Goal: Information Seeking & Learning: Learn about a topic

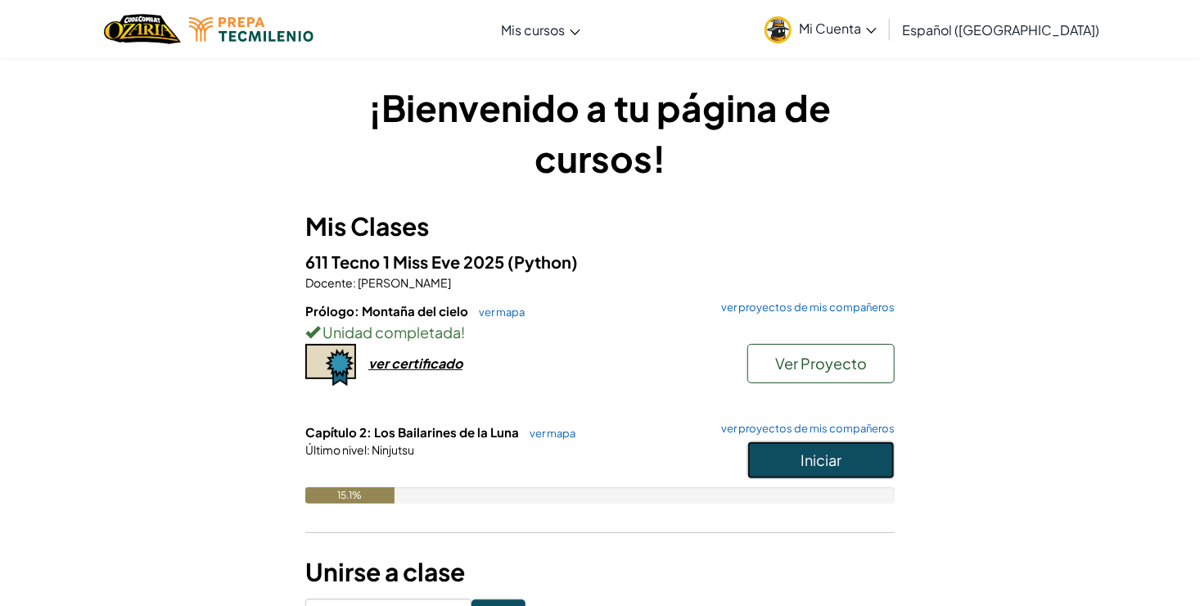
click at [786, 469] on button "Iniciar" at bounding box center [820, 460] width 147 height 38
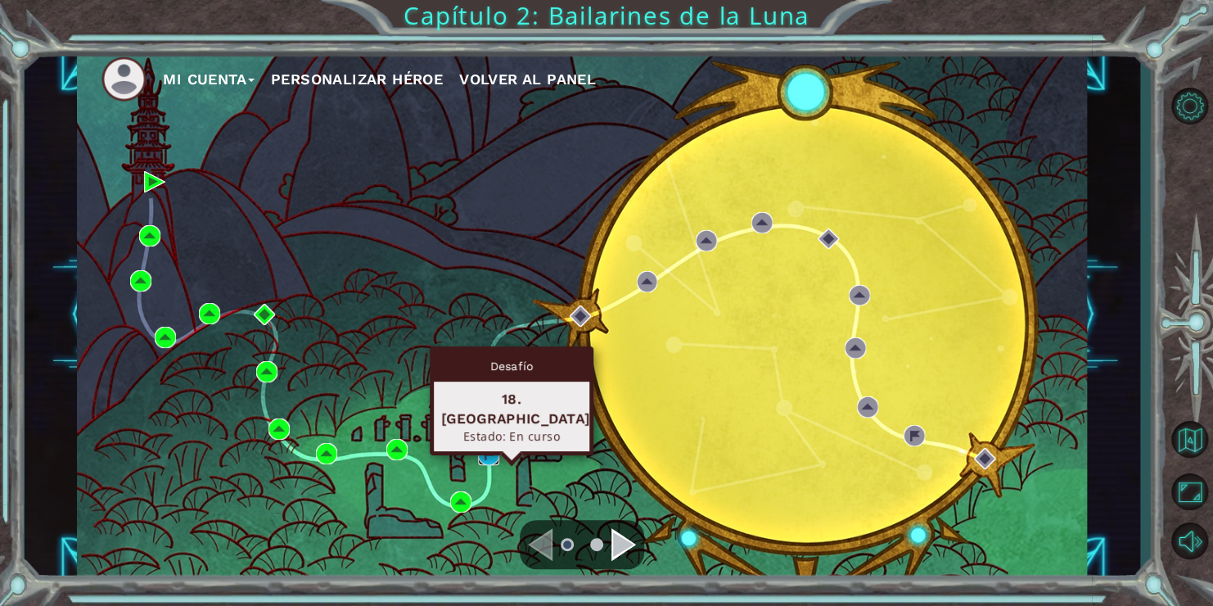
click at [494, 452] on img at bounding box center [488, 454] width 21 height 21
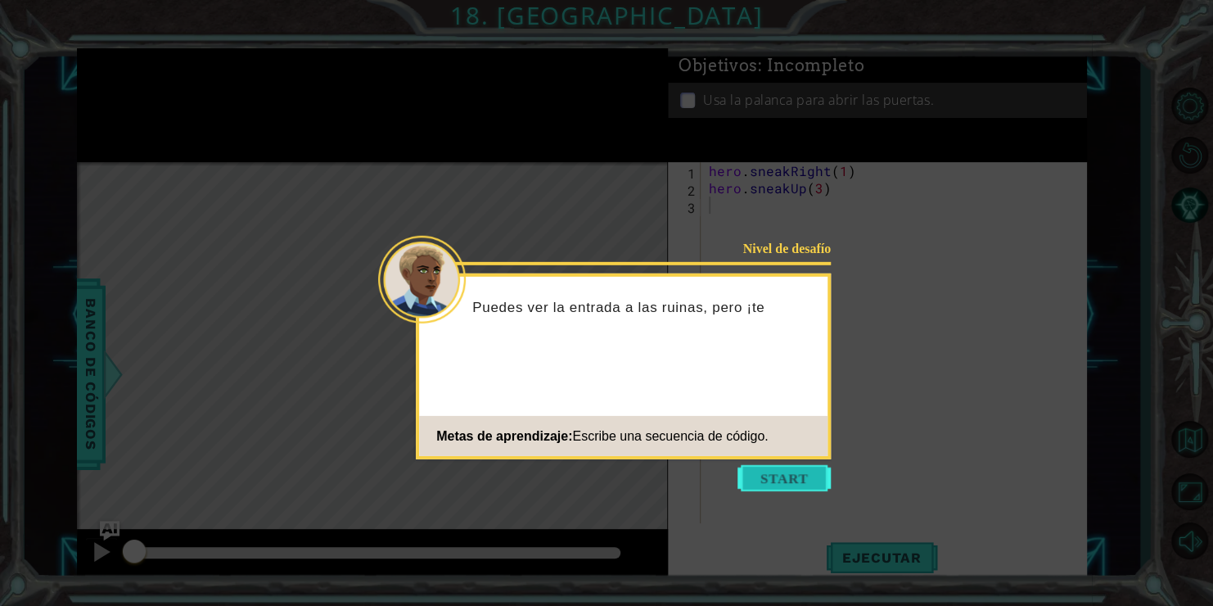
click at [768, 475] on button "Start" at bounding box center [783, 478] width 93 height 26
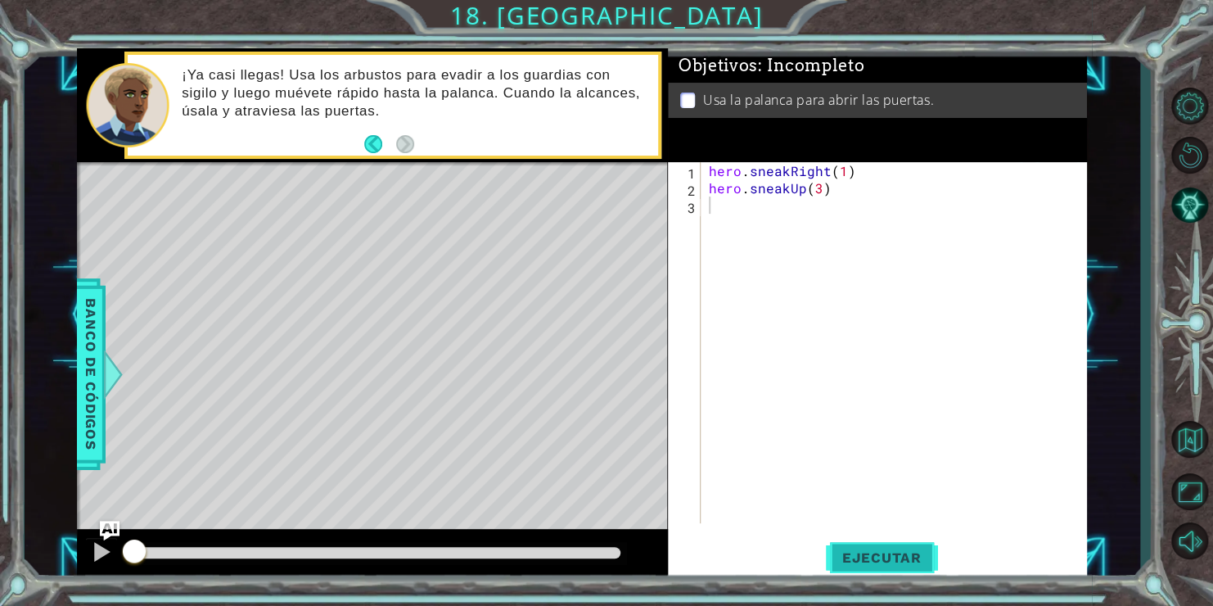
click at [882, 552] on span "Ejecutar" at bounding box center [882, 557] width 112 height 16
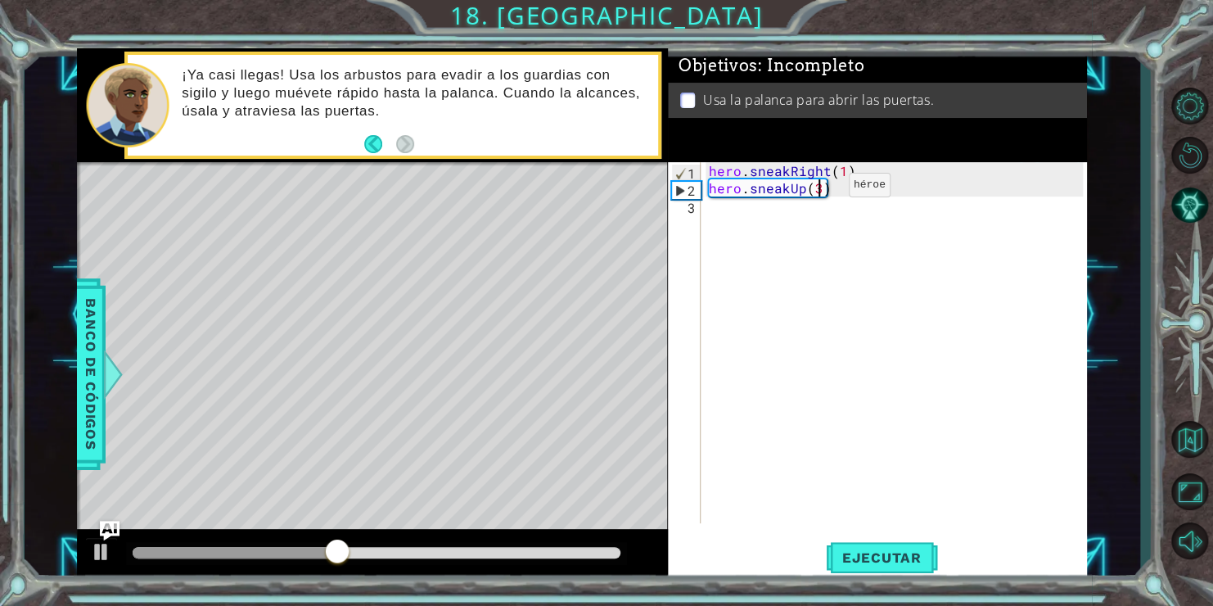
click at [820, 188] on div "hero . sneakRight ( 1 ) hero . sneakUp ( 3 )" at bounding box center [898, 359] width 386 height 395
type textarea "hero.sneakUp(2)"
click at [732, 207] on div "hero . sneakRight ( 1 ) hero . sneakUp ( 2 )" at bounding box center [898, 359] width 386 height 395
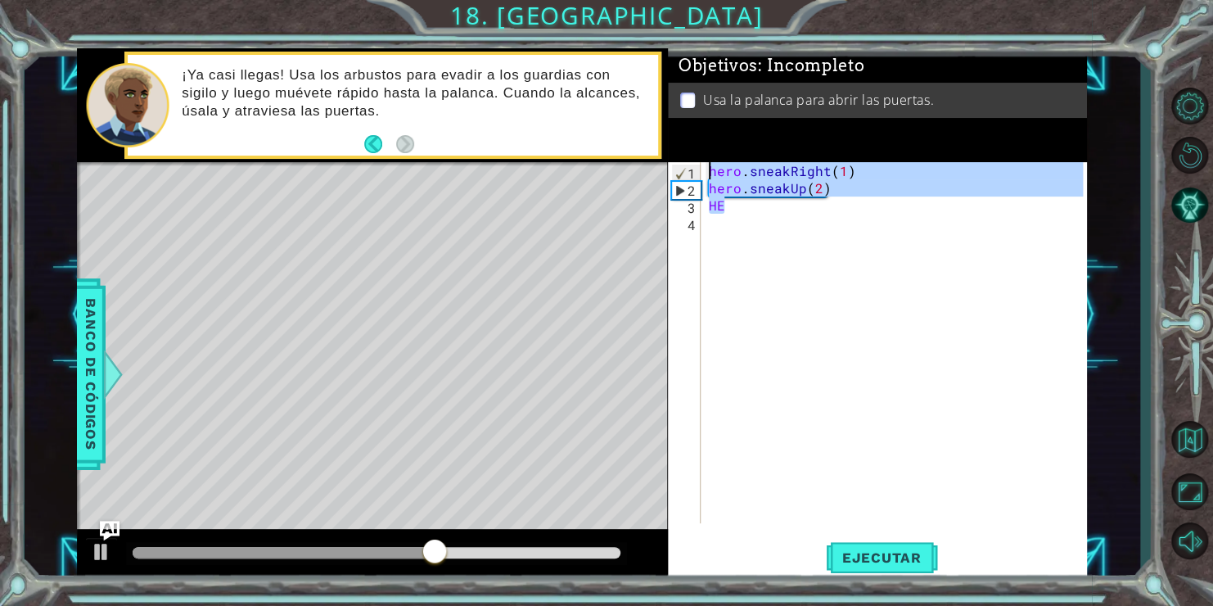
drag, startPoint x: 732, startPoint y: 207, endPoint x: -42, endPoint y: -59, distance: 818.6
click at [0, 0] on html "1 ההההההההההההההההההההההההההההההההההההההההההההההההההההההההההההההההההההההההההההה…" at bounding box center [606, 303] width 1213 height 606
type textarea "hero.sneakRight(1) hero.sneakUp(2)"
click at [1061, 270] on div "hero . sneakRight ( 1 ) hero . sneakUp ( 2 ) HE" at bounding box center [898, 359] width 386 height 395
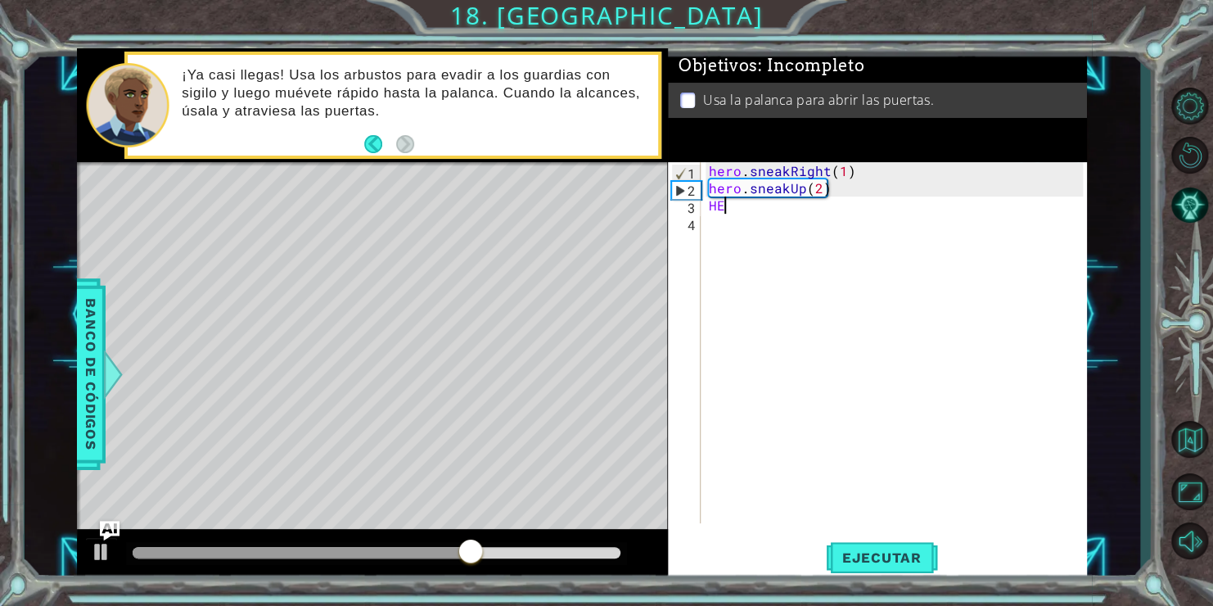
click at [737, 199] on div "hero . sneakRight ( 1 ) hero . sneakUp ( 2 ) HE" at bounding box center [898, 359] width 386 height 395
type textarea "H"
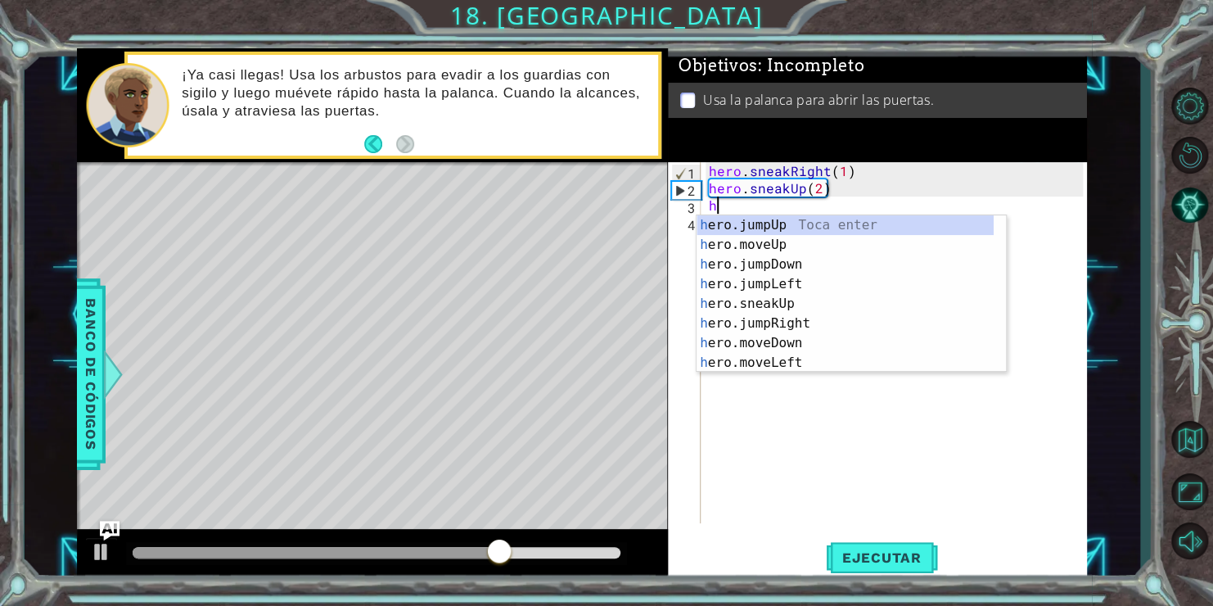
type textarea "he"
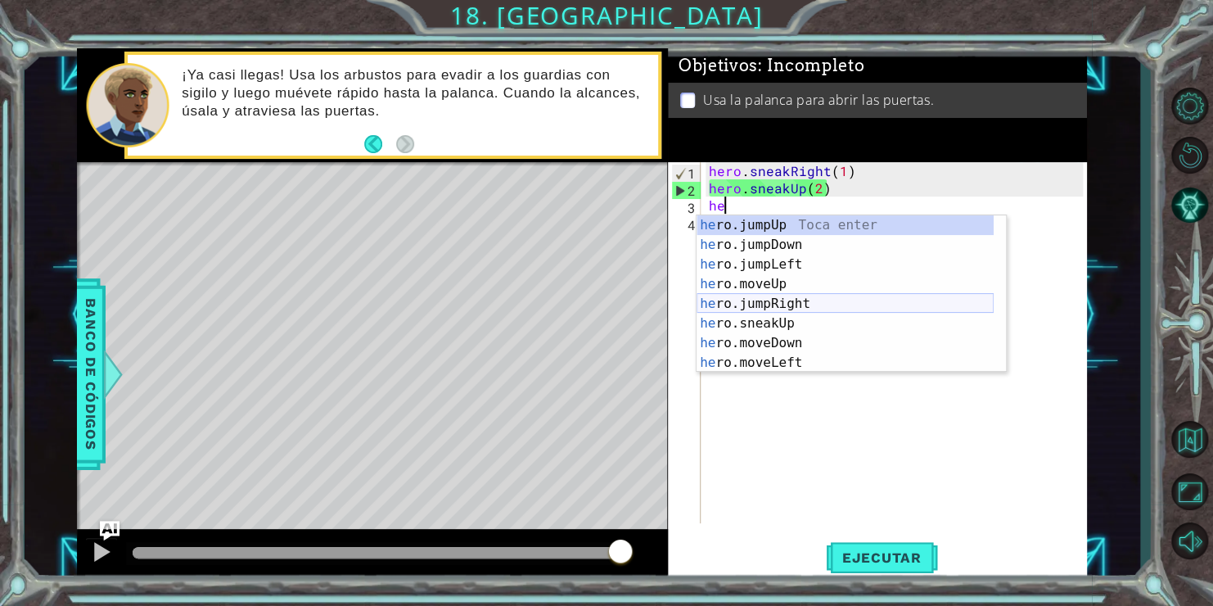
click at [773, 306] on div "he ro.jumpUp Toca enter he ro.jumpDown Toca enter he ro.jumpLeft Toca enter he …" at bounding box center [844, 313] width 297 height 196
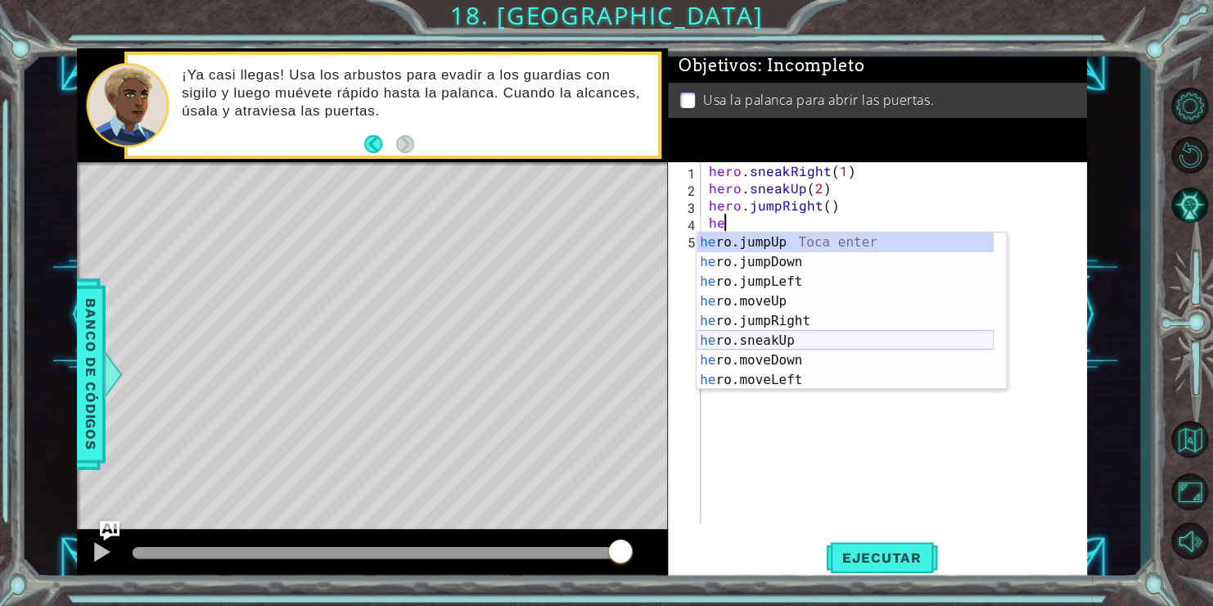
click at [779, 346] on div "he ro.jumpUp Toca enter he ro.jumpDown Toca enter he ro.jumpLeft Toca enter he …" at bounding box center [844, 330] width 297 height 196
type textarea "hero.sneakUp(1)"
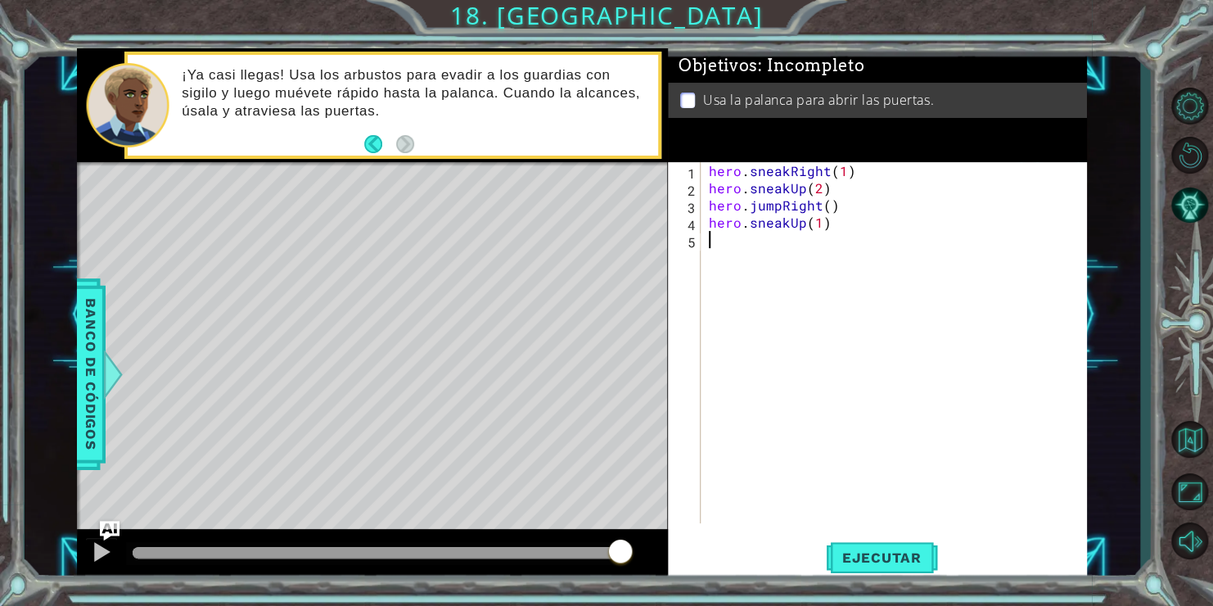
click at [714, 237] on div "hero . sneakRight ( 1 ) hero . sneakUp ( 2 ) hero . jumpRight ( ) hero . sneakU…" at bounding box center [898, 359] width 386 height 395
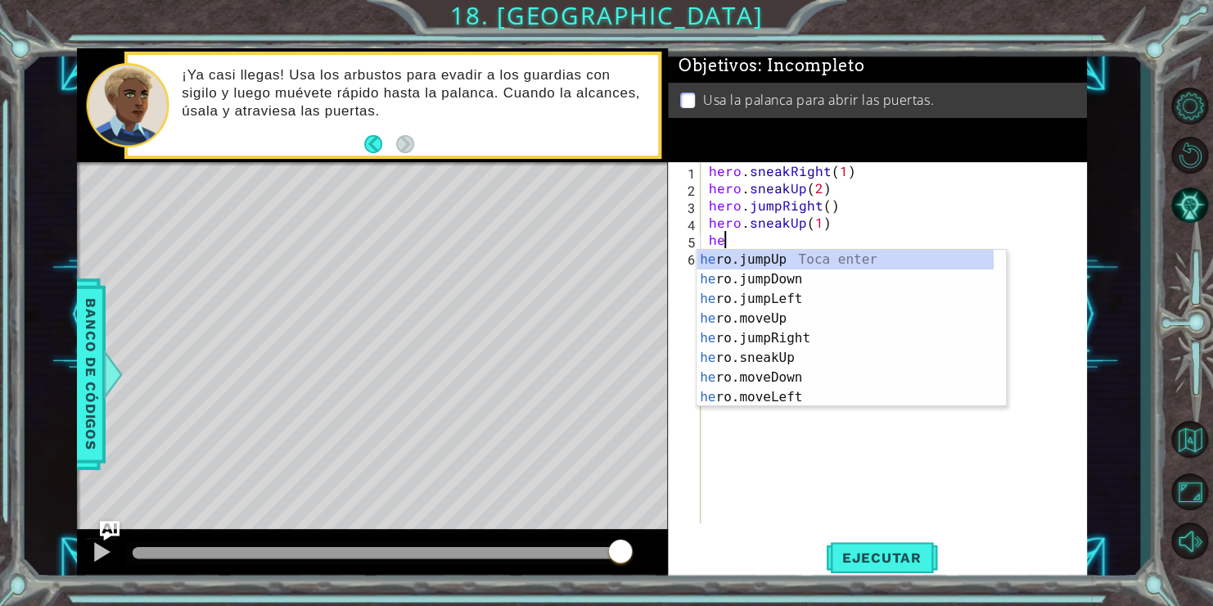
type textarea "her"
click at [784, 344] on div "her o.jumpUp Toca enter her o.jumpDown Toca enter her o.jumpLeft Toca enter her…" at bounding box center [844, 348] width 297 height 196
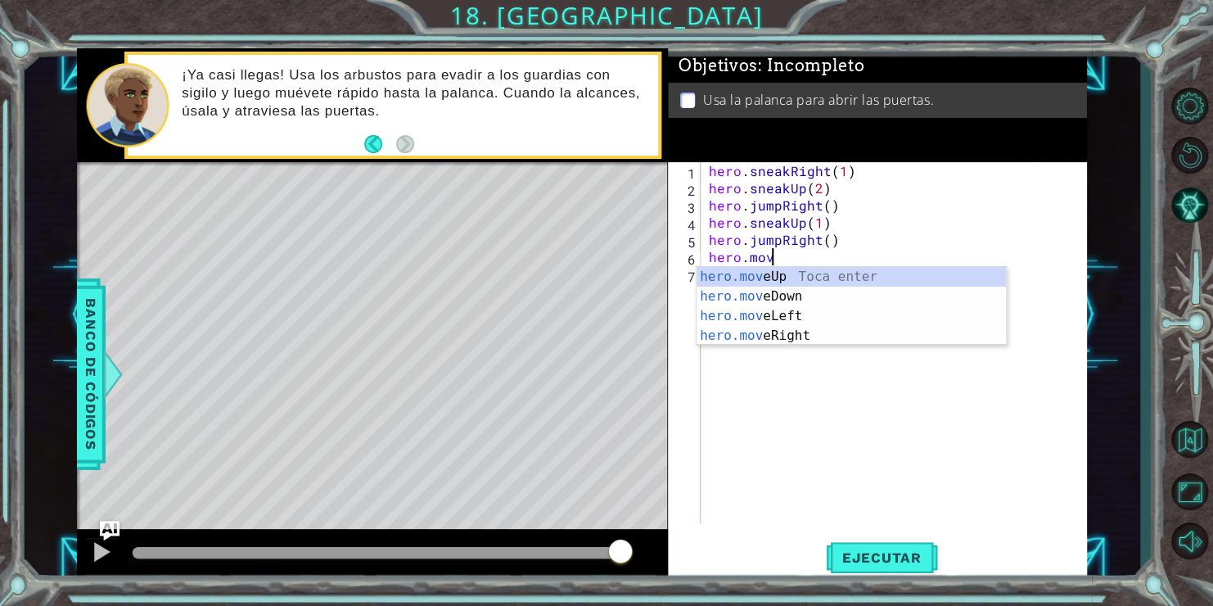
scroll to position [0, 3]
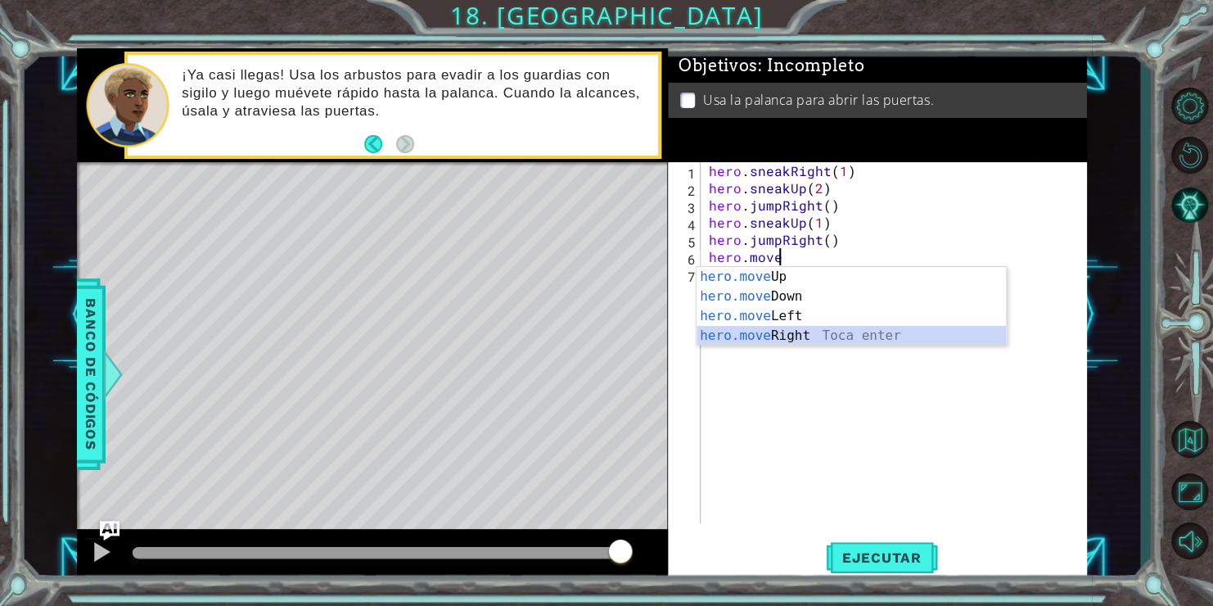
click at [767, 340] on div "hero.move Up Toca enter hero.move Down Toca enter hero.move Left Toca enter her…" at bounding box center [850, 326] width 309 height 118
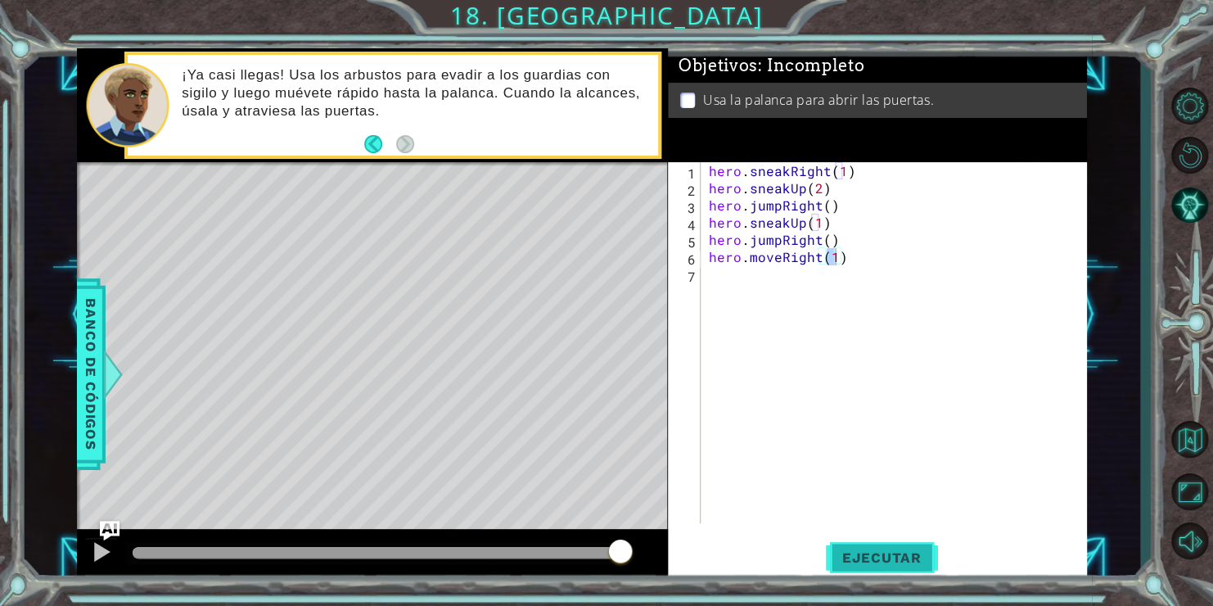
drag, startPoint x: 845, startPoint y: 548, endPoint x: 859, endPoint y: 539, distance: 16.1
click at [845, 548] on button "Ejecutar" at bounding box center [882, 557] width 112 height 42
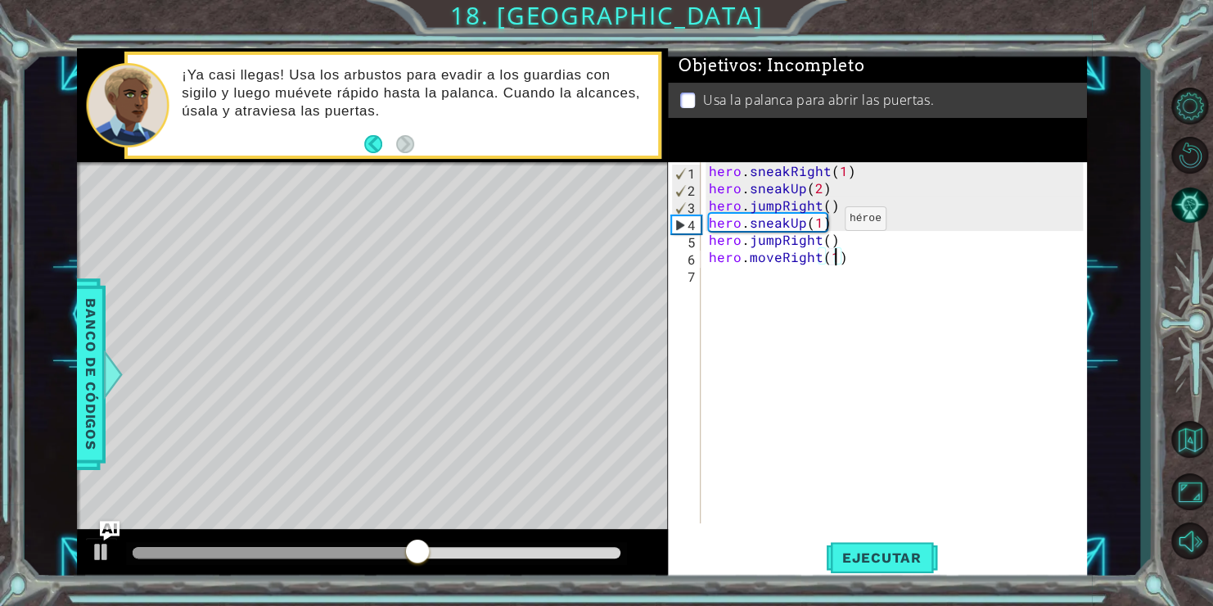
click at [816, 223] on div "hero . sneakRight ( 1 ) hero . sneakUp ( 2 ) hero . jumpRight ( ) hero . sneakU…" at bounding box center [898, 359] width 386 height 395
type textarea "hero.sneakUp()"
click at [868, 559] on span "Ejecutar" at bounding box center [882, 557] width 112 height 16
drag, startPoint x: 879, startPoint y: 561, endPoint x: 867, endPoint y: 557, distance: 12.9
drag, startPoint x: 867, startPoint y: 557, endPoint x: 766, endPoint y: 346, distance: 233.9
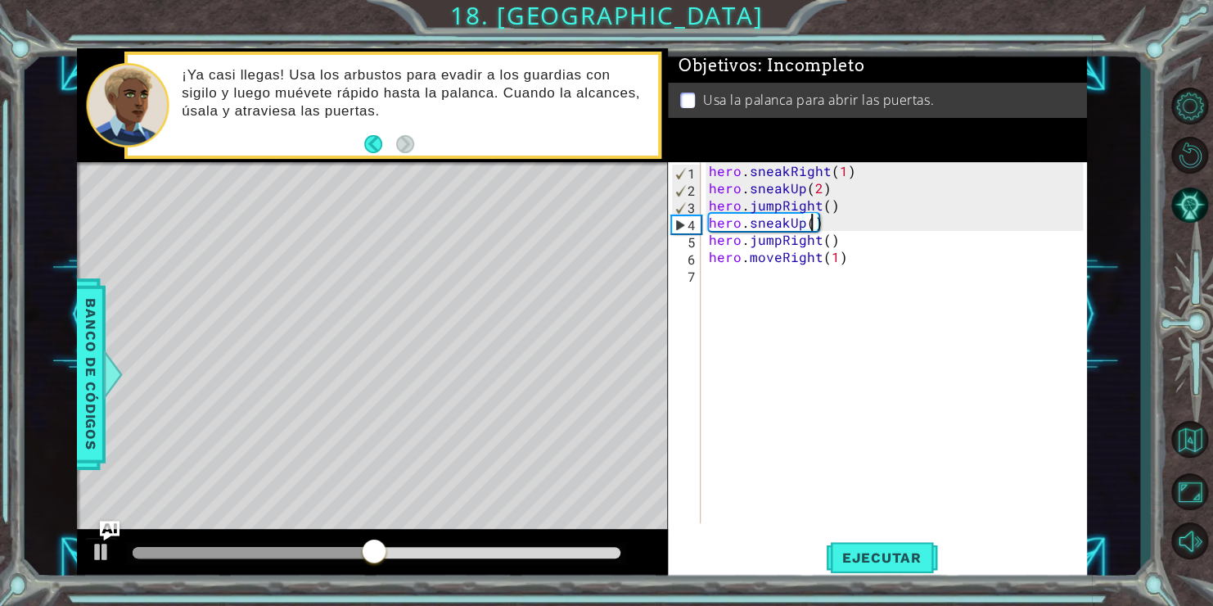
click at [766, 346] on div "hero . sneakRight ( 1 ) hero . sneakUp ( 2 ) hero . jumpRight ( ) hero . sneakU…" at bounding box center [898, 359] width 386 height 395
click at [782, 202] on div "hero . sneakRight ( 1 ) hero . sneakUp ( 2 ) hero . jumpRight ( ) hero . sneakU…" at bounding box center [898, 359] width 386 height 395
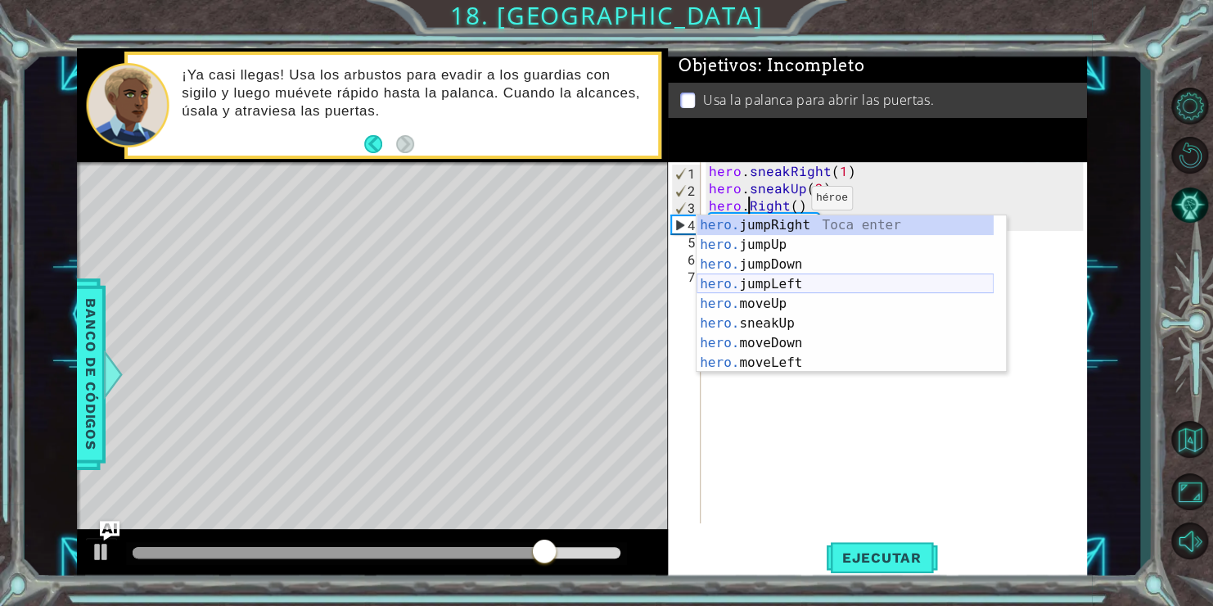
scroll to position [0, 2]
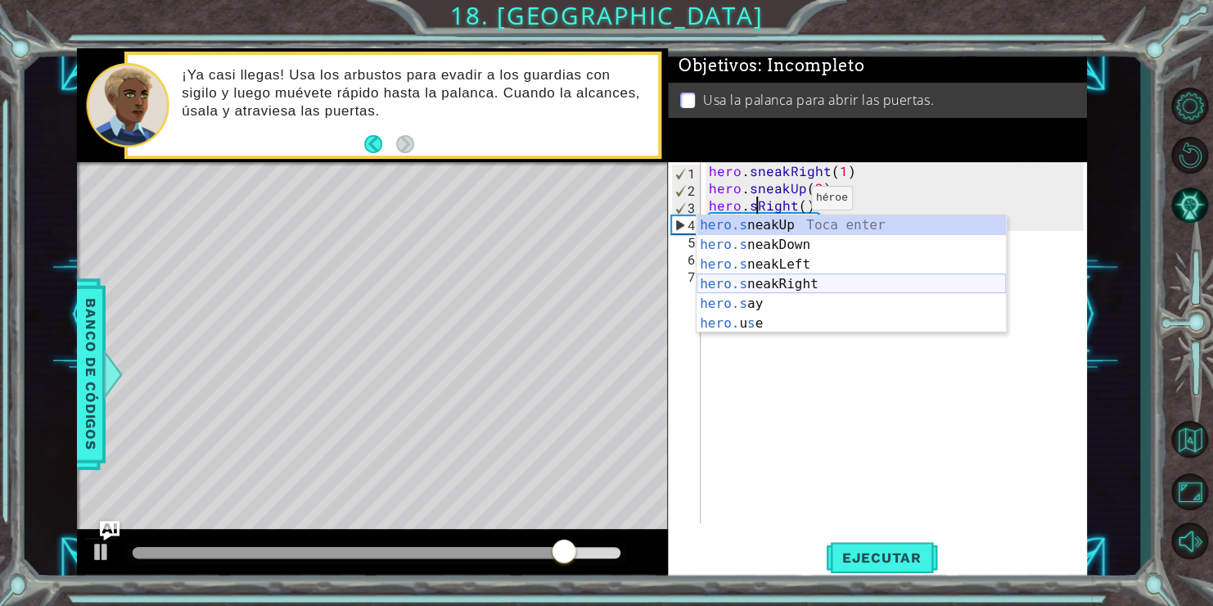
click at [726, 286] on div "hero.s neakUp Toca enter hero.s neakDown Toca enter hero.s neakLeft Toca enter …" at bounding box center [850, 293] width 309 height 157
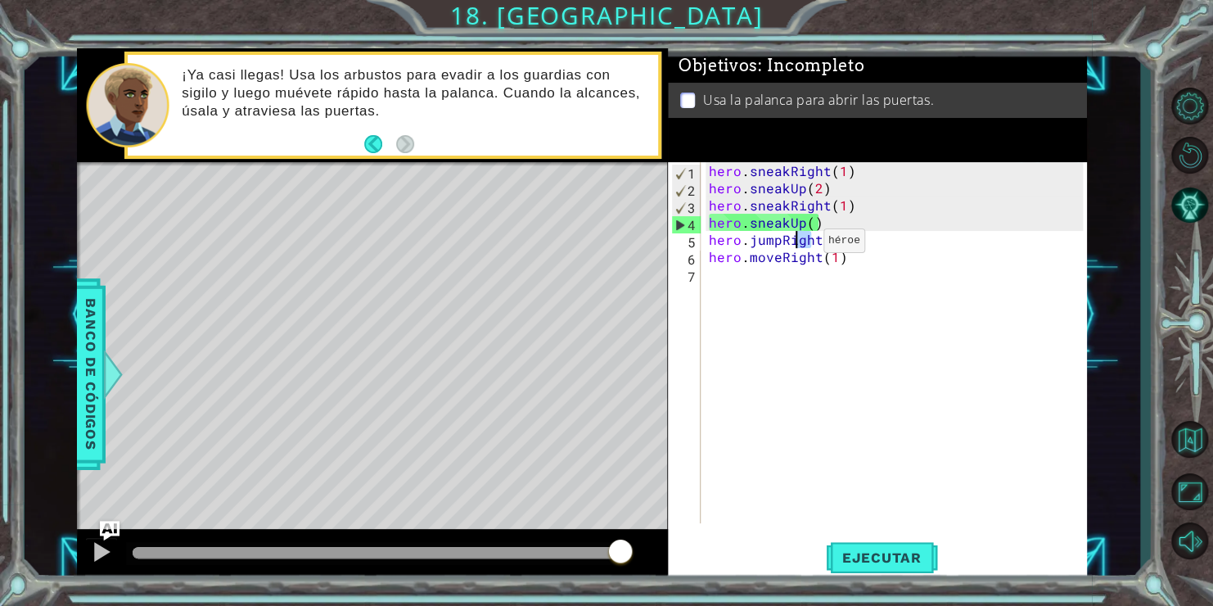
drag, startPoint x: 813, startPoint y: 240, endPoint x: 795, endPoint y: 245, distance: 19.5
click at [795, 245] on div "hero . sneakRight ( 1 ) hero . sneakUp ( 2 ) hero . sneakRight ( 1 ) hero . sne…" at bounding box center [898, 359] width 386 height 395
click at [781, 242] on div "hero . sneakRight ( 1 ) hero . sneakUp ( 2 ) hero . sneakRight ( 1 ) hero . sne…" at bounding box center [898, 359] width 386 height 395
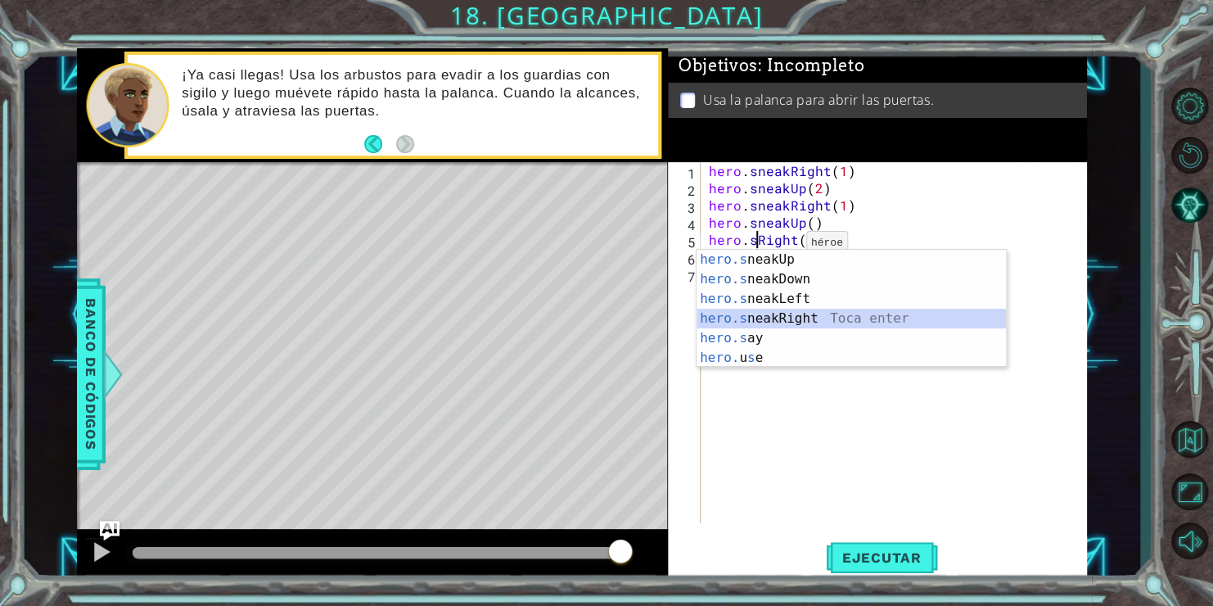
drag, startPoint x: 753, startPoint y: 311, endPoint x: 764, endPoint y: 327, distance: 19.5
click at [750, 311] on div "hero.s neakUp Toca enter hero.s neakDown Toca enter hero.s neakLeft Toca enter …" at bounding box center [850, 328] width 309 height 157
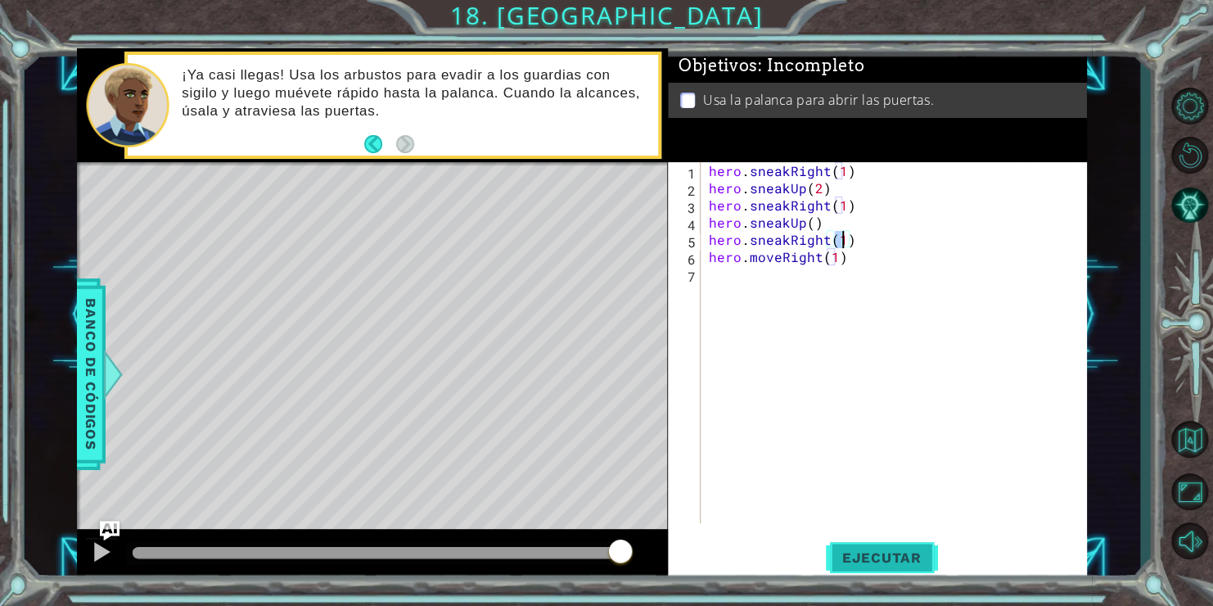
type textarea "hero.sneakRight(1)"
click at [885, 563] on span "Ejecutar" at bounding box center [882, 557] width 112 height 16
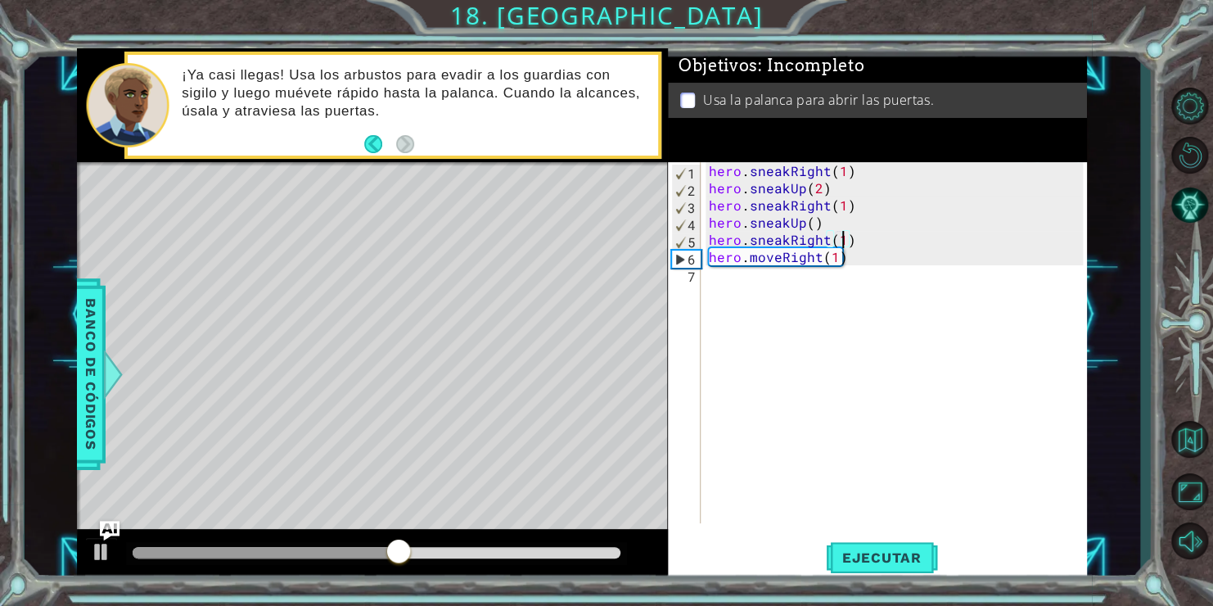
click at [721, 276] on div "hero . sneakRight ( 1 ) hero . sneakUp ( 2 ) hero . sneakRight ( 1 ) hero . sne…" at bounding box center [898, 359] width 386 height 395
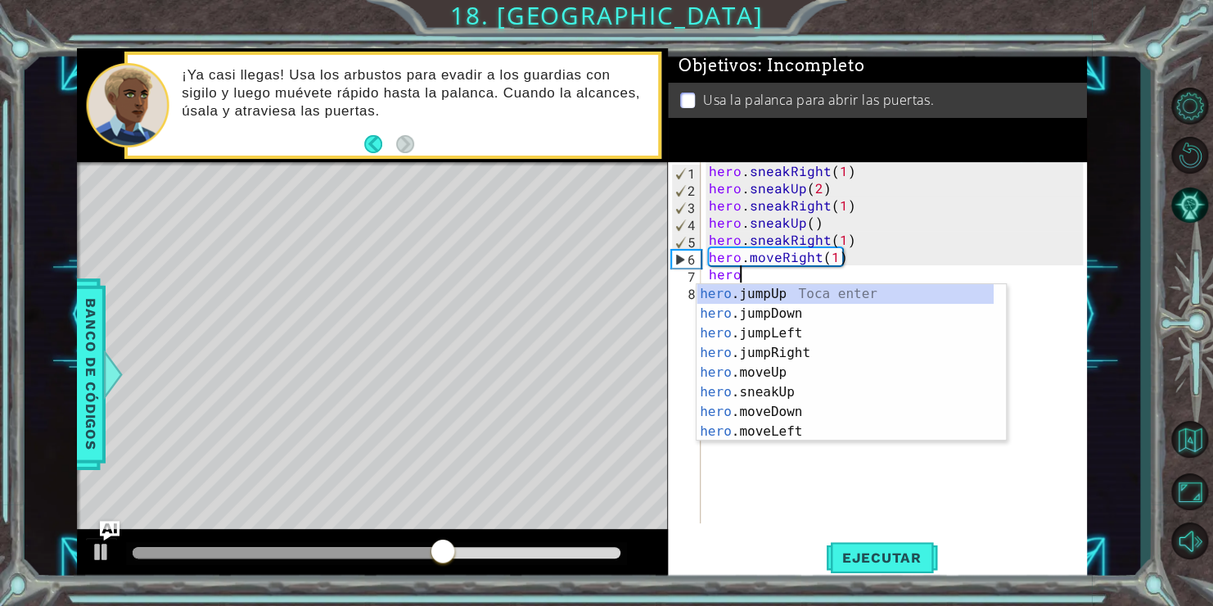
scroll to position [0, 1]
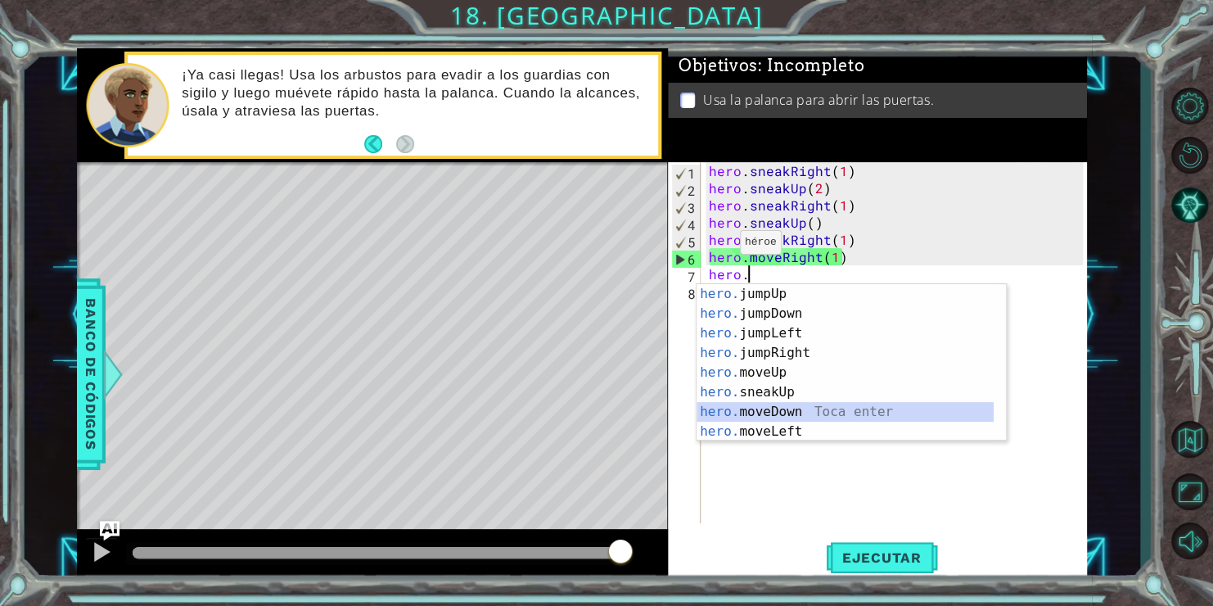
click at [759, 412] on div "hero. jumpUp Toca enter hero. jumpDown Toca enter hero. jumpLeft Toca enter her…" at bounding box center [844, 382] width 297 height 196
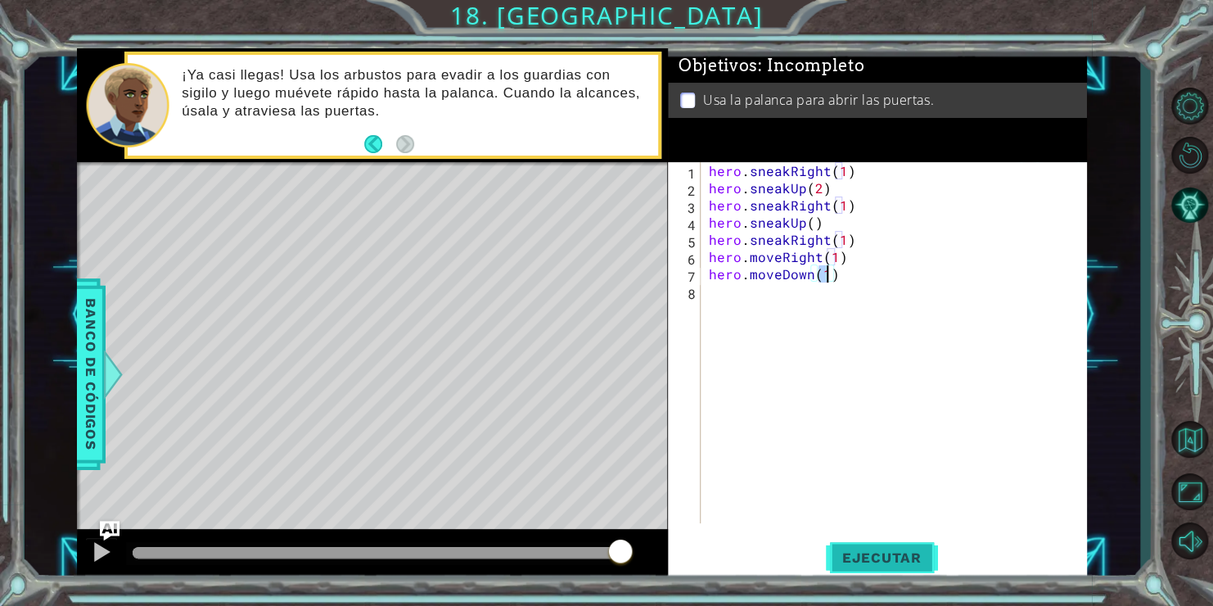
type textarea "hero.moveDown(1)"
click at [859, 543] on button "Ejecutar" at bounding box center [882, 557] width 112 height 42
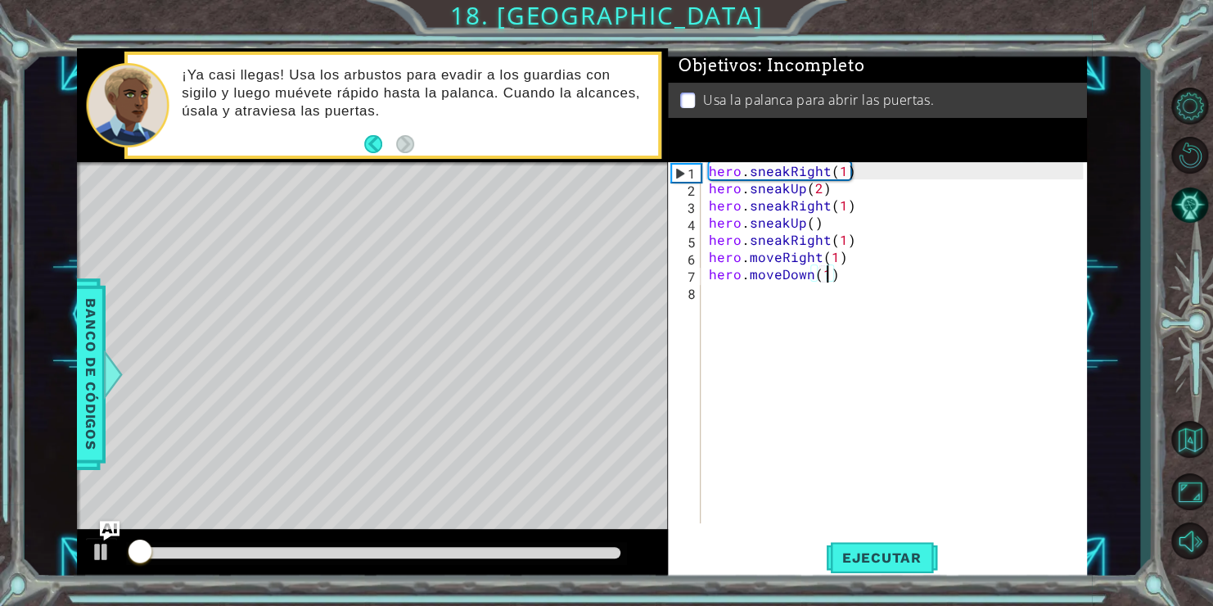
click at [714, 293] on div "hero . sneakRight ( 1 ) hero . sneakUp ( 2 ) hero . sneakRight ( 1 ) hero . sne…" at bounding box center [898, 359] width 386 height 395
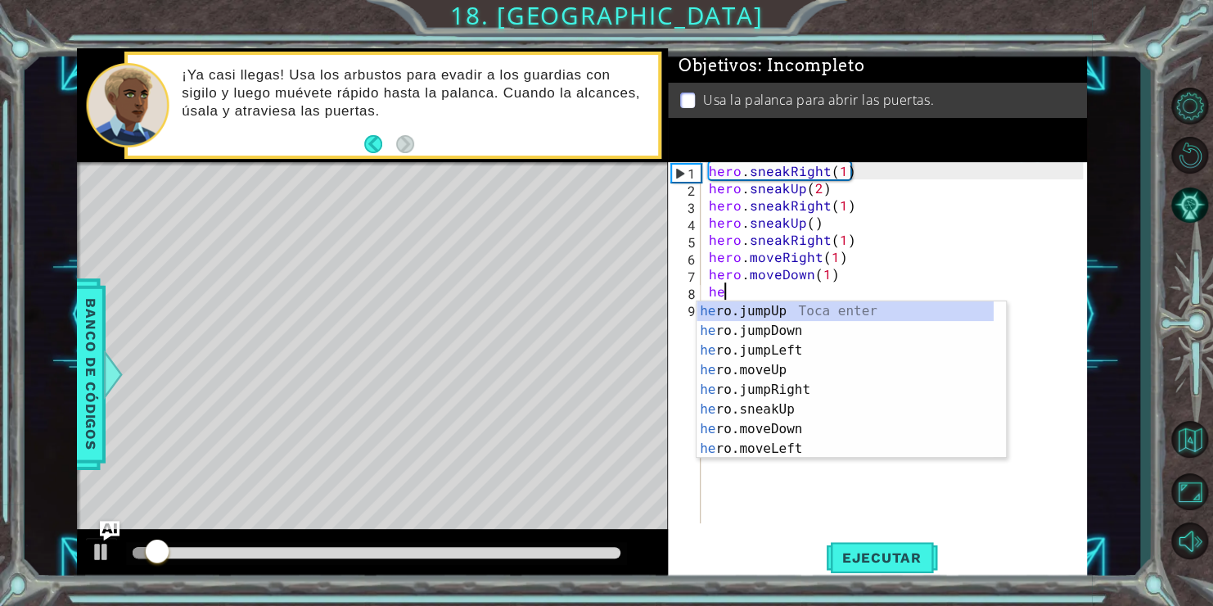
scroll to position [0, 0]
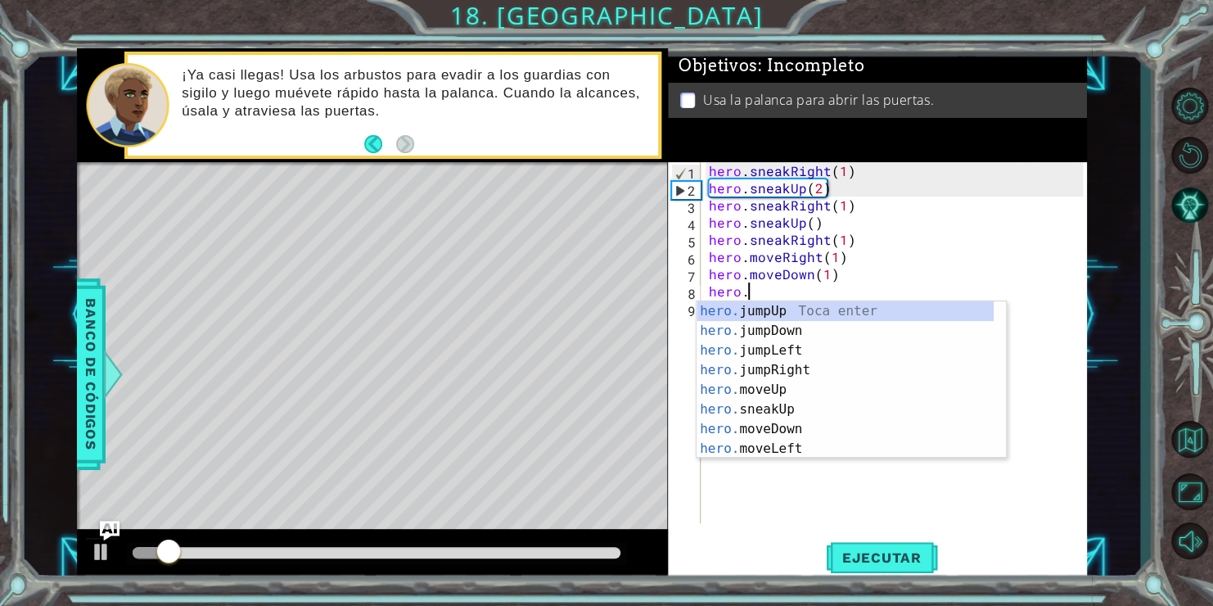
type textarea "hero."
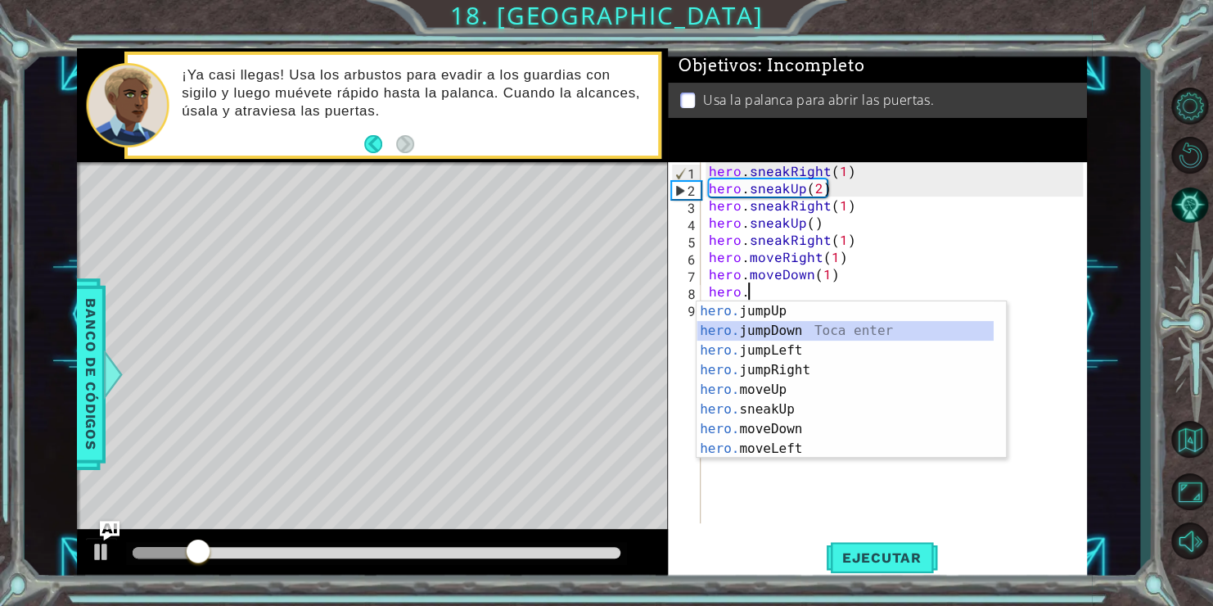
click at [790, 326] on div "hero. jumpUp Toca enter hero. jumpDown Toca enter hero. jumpLeft Toca enter her…" at bounding box center [844, 399] width 297 height 196
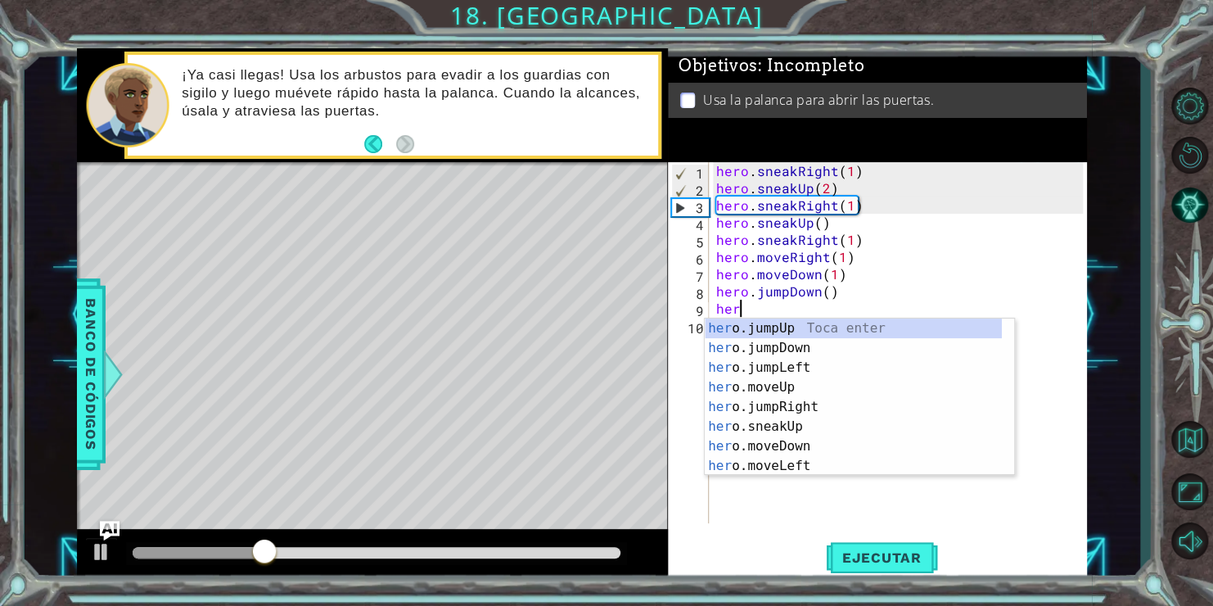
scroll to position [0, 0]
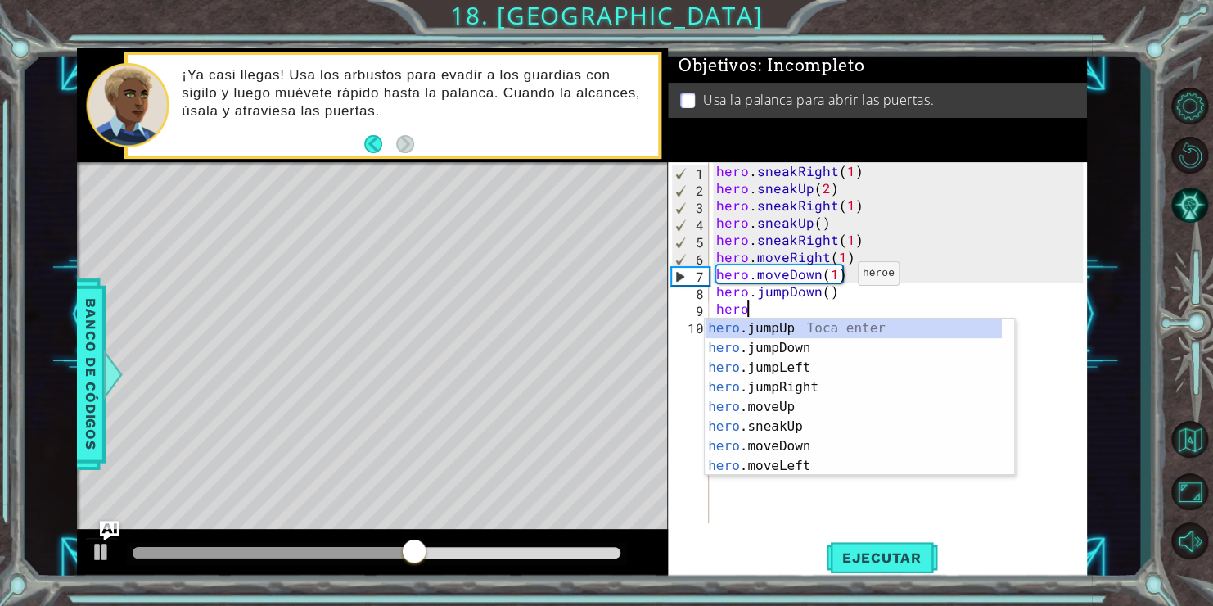
click at [836, 277] on div "hero . sneakRight ( 1 ) hero . sneakUp ( 2 ) hero . sneakRight ( 1 ) hero . sne…" at bounding box center [902, 359] width 379 height 395
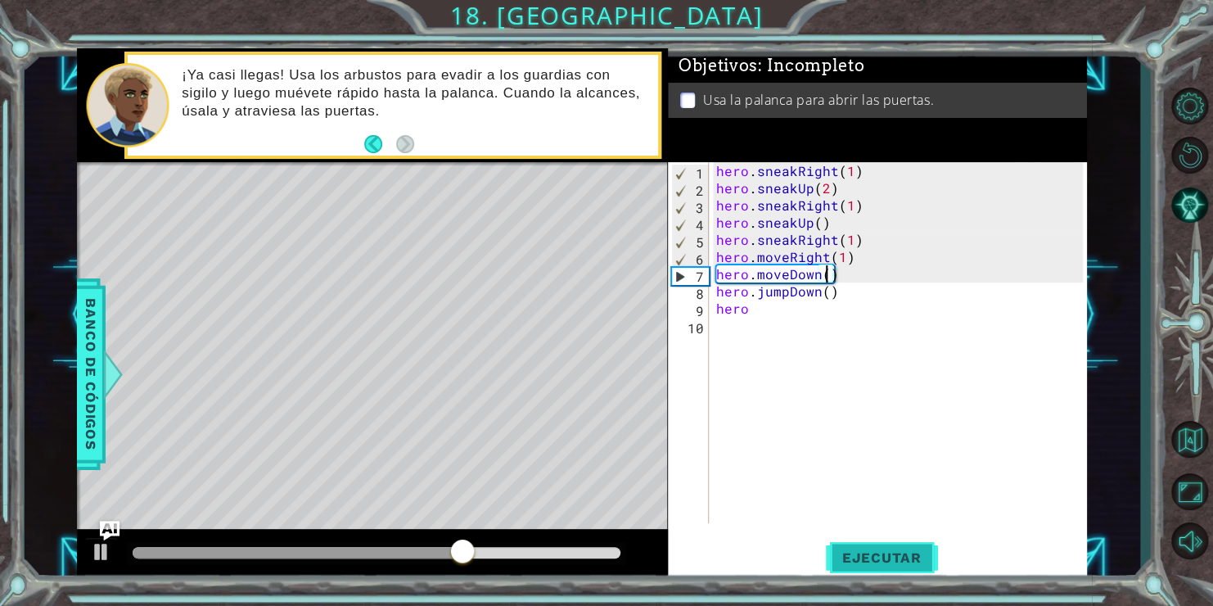
click at [855, 543] on button "Ejecutar" at bounding box center [882, 557] width 112 height 42
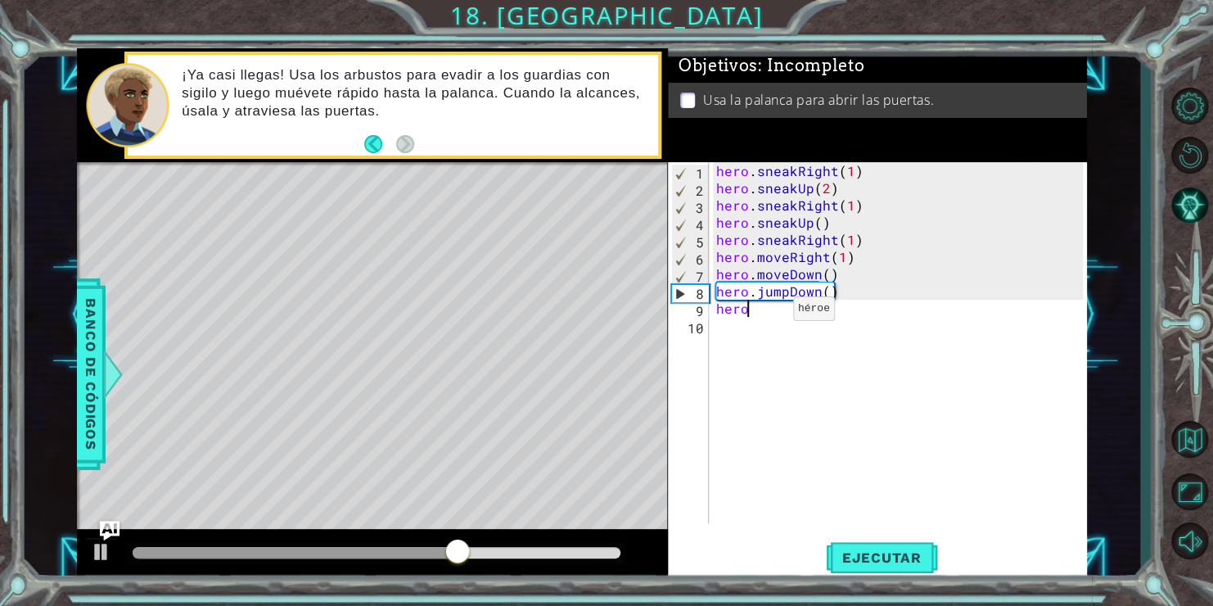
click at [772, 313] on div "hero . sneakRight ( 1 ) hero . sneakUp ( 2 ) hero . sneakRight ( 1 ) hero . sne…" at bounding box center [902, 359] width 379 height 395
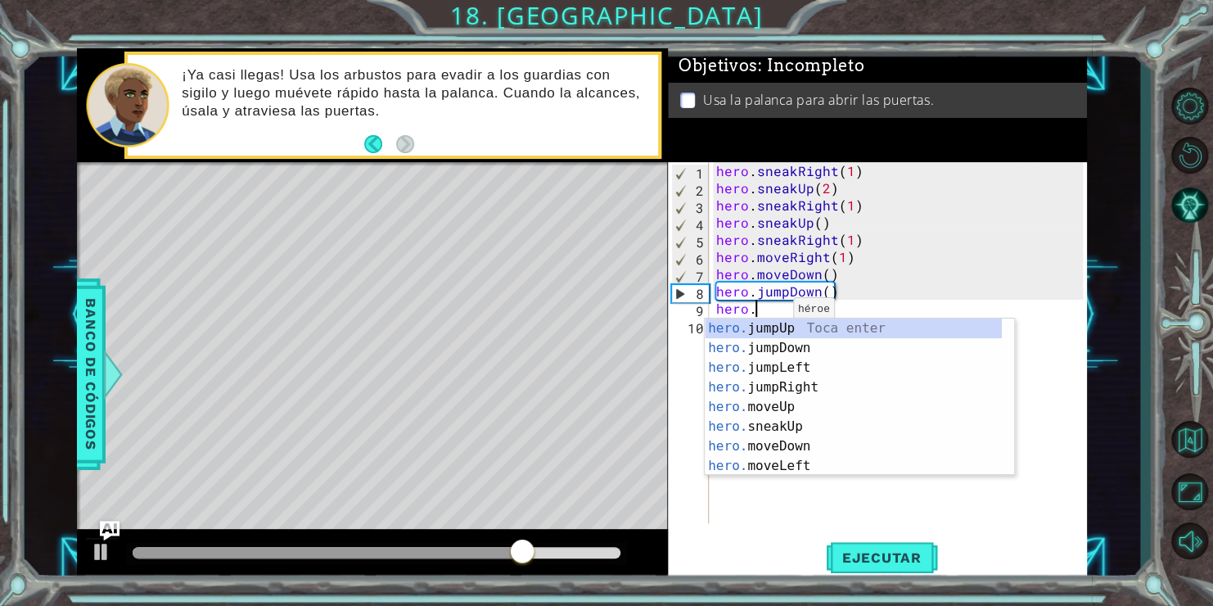
scroll to position [0, 2]
click at [795, 383] on div "hero.m oveUp Toca enter hero.m oveDown Toca enter hero.m oveLeft Toca enter her…" at bounding box center [859, 416] width 309 height 196
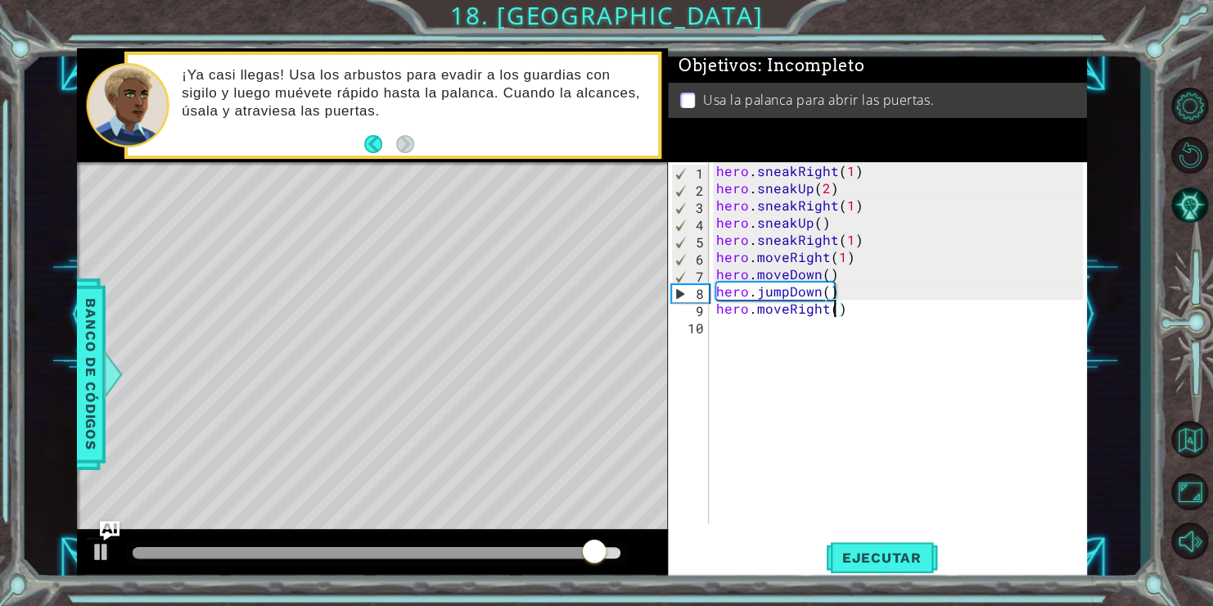
scroll to position [0, 7]
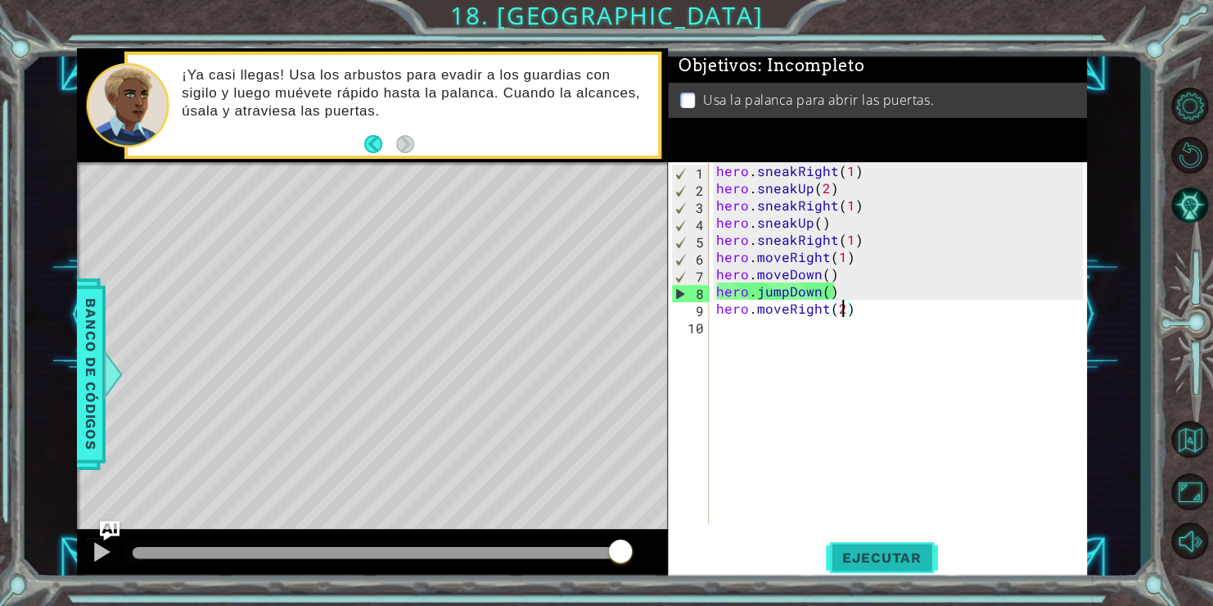
type textarea "hero.moveRight(2)"
click at [905, 559] on span "Ejecutar" at bounding box center [882, 557] width 112 height 16
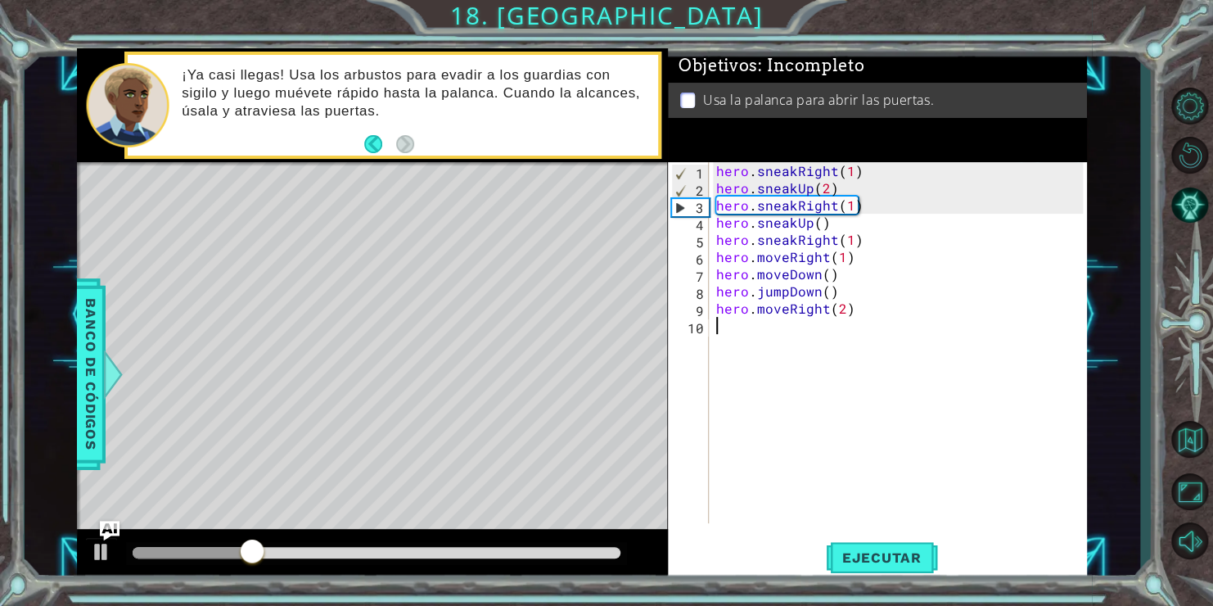
click at [750, 340] on div "hero . sneakRight ( 1 ) hero . sneakUp ( 2 ) hero . sneakRight ( 1 ) hero . sne…" at bounding box center [902, 359] width 379 height 395
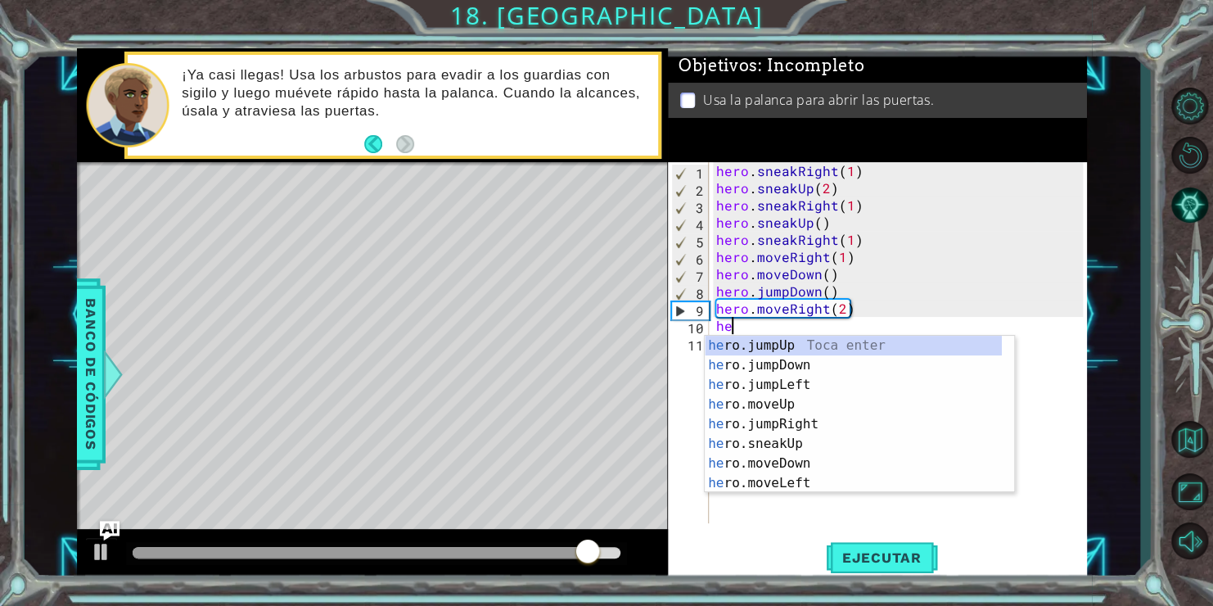
scroll to position [0, 0]
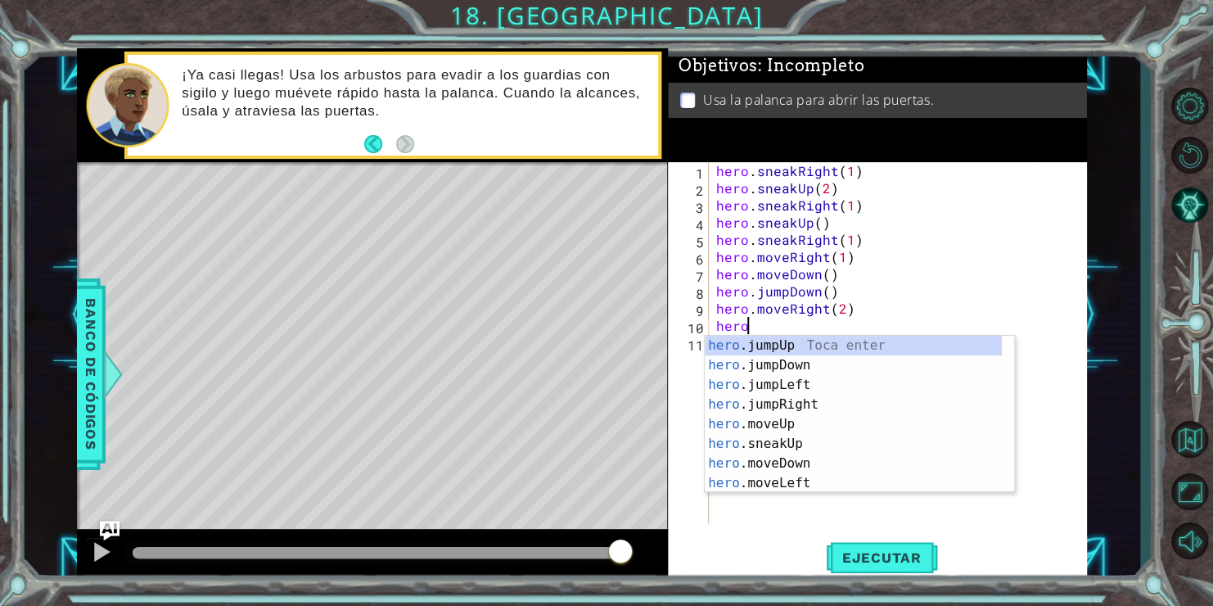
type textarea "hero."
click at [751, 343] on div "hero. jumpUp Toca enter hero. jumpDown Toca enter hero. jumpLeft Toca enter her…" at bounding box center [853, 434] width 297 height 196
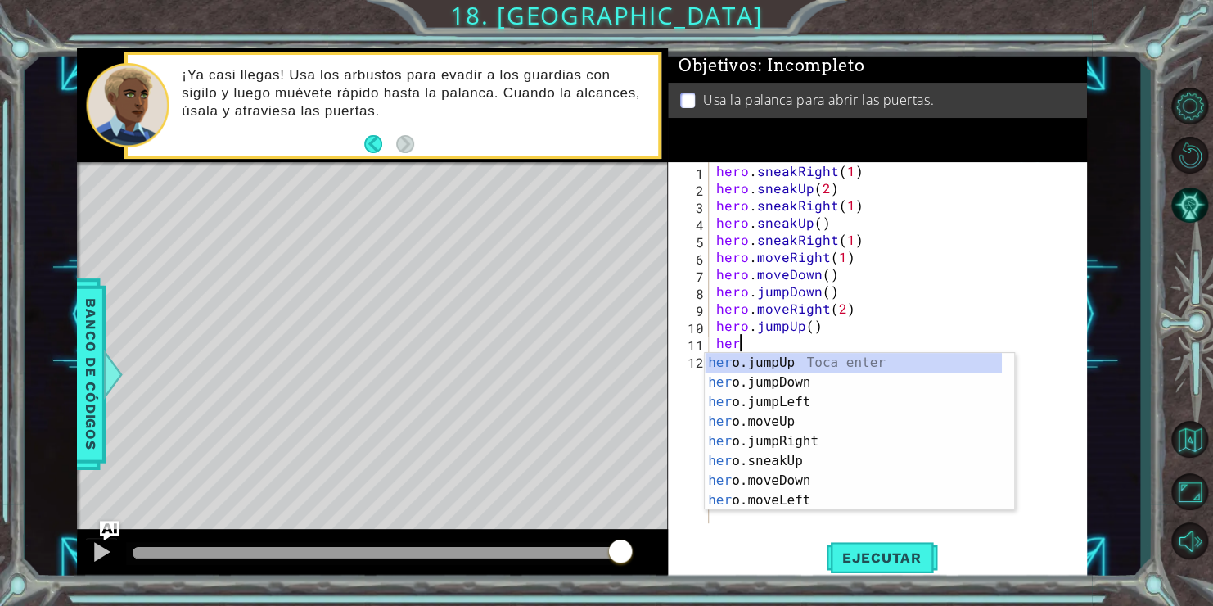
scroll to position [0, 0]
click at [773, 421] on div "her o.jumpUp Toca enter her o.jumpDown Toca enter her o.jumpLeft Toca enter her…" at bounding box center [853, 451] width 297 height 196
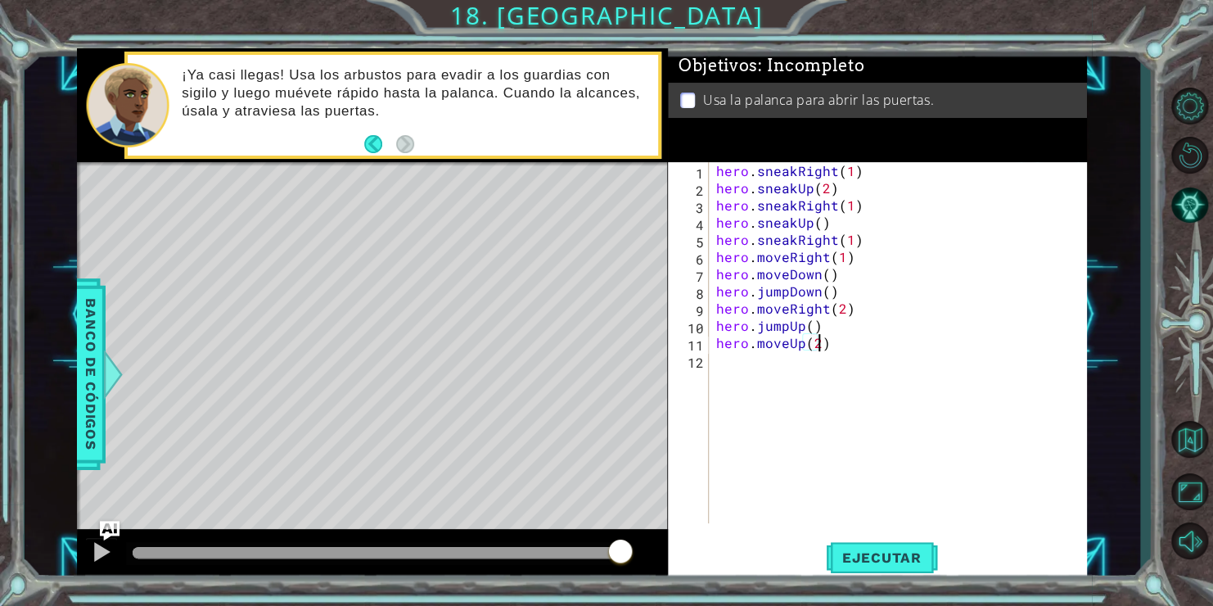
scroll to position [0, 6]
type textarea "hero.moveUp(2)"
click at [883, 558] on span "Ejecutar" at bounding box center [882, 557] width 112 height 16
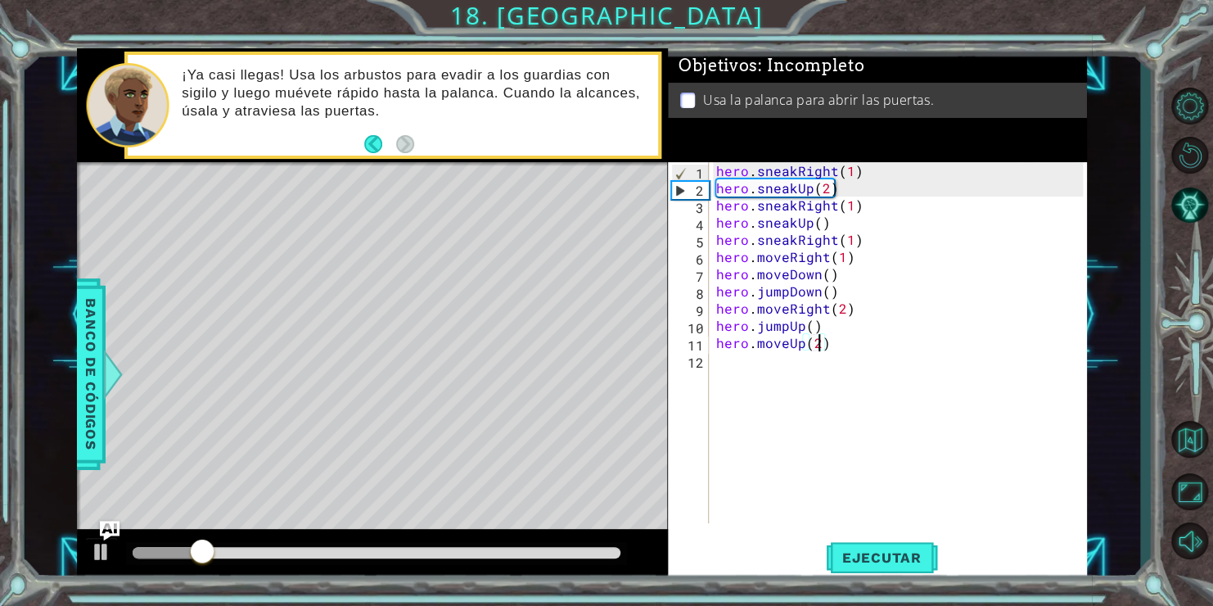
click at [739, 371] on div "hero . sneakRight ( 1 ) hero . sneakUp ( 2 ) hero . sneakRight ( 1 ) hero . sne…" at bounding box center [902, 359] width 379 height 395
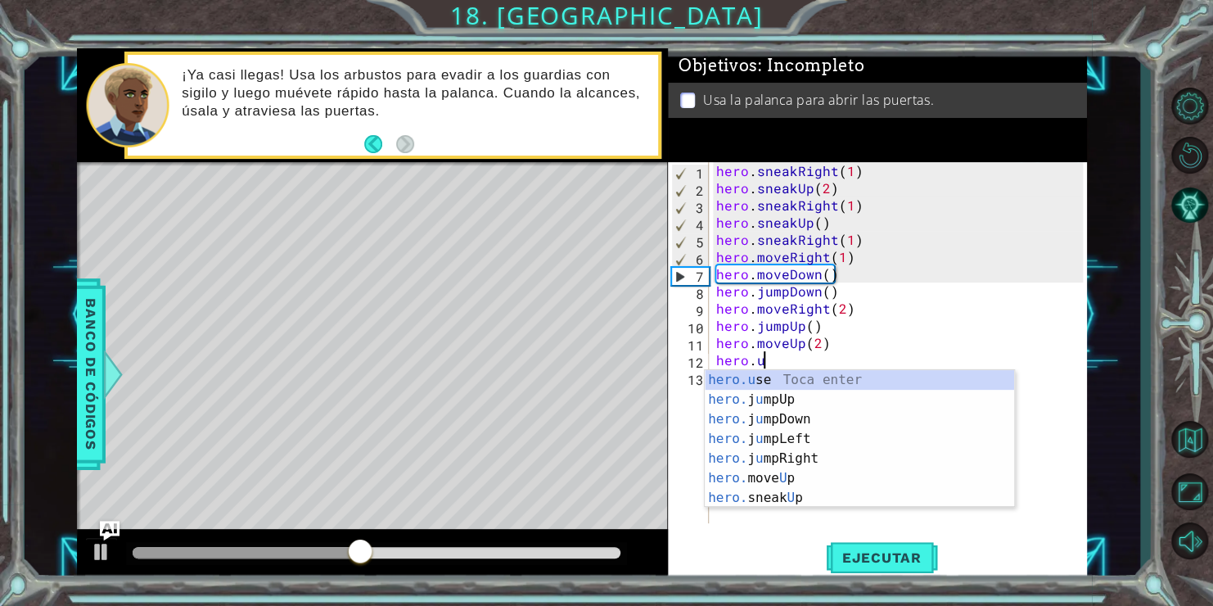
scroll to position [0, 2]
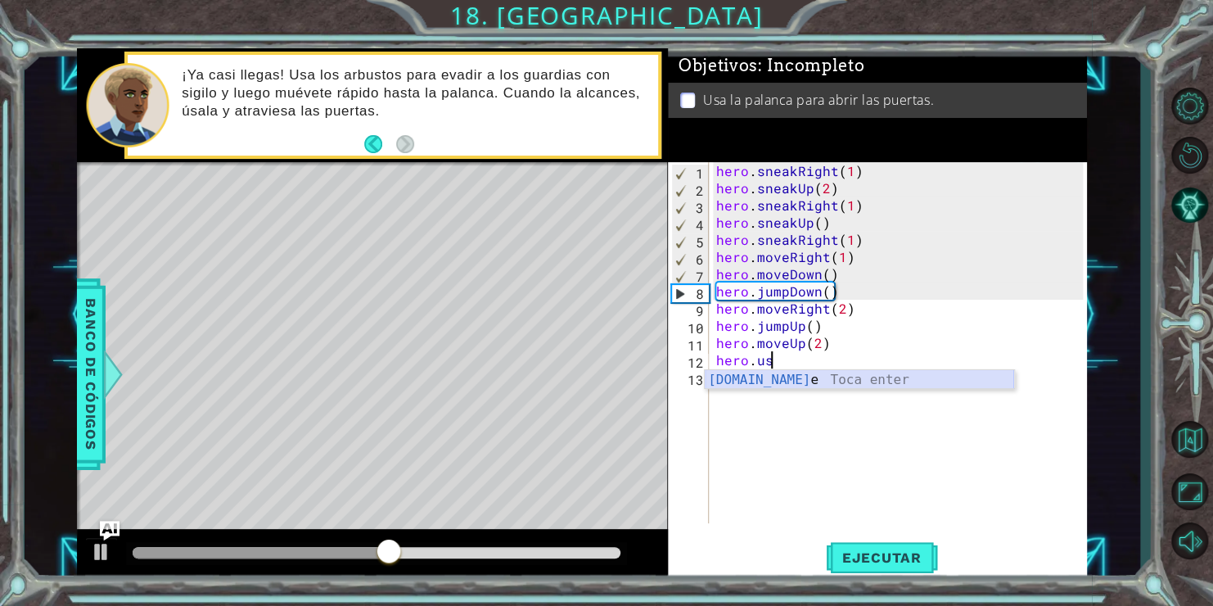
click at [790, 378] on div "[DOMAIN_NAME] e Toca enter" at bounding box center [859, 399] width 309 height 59
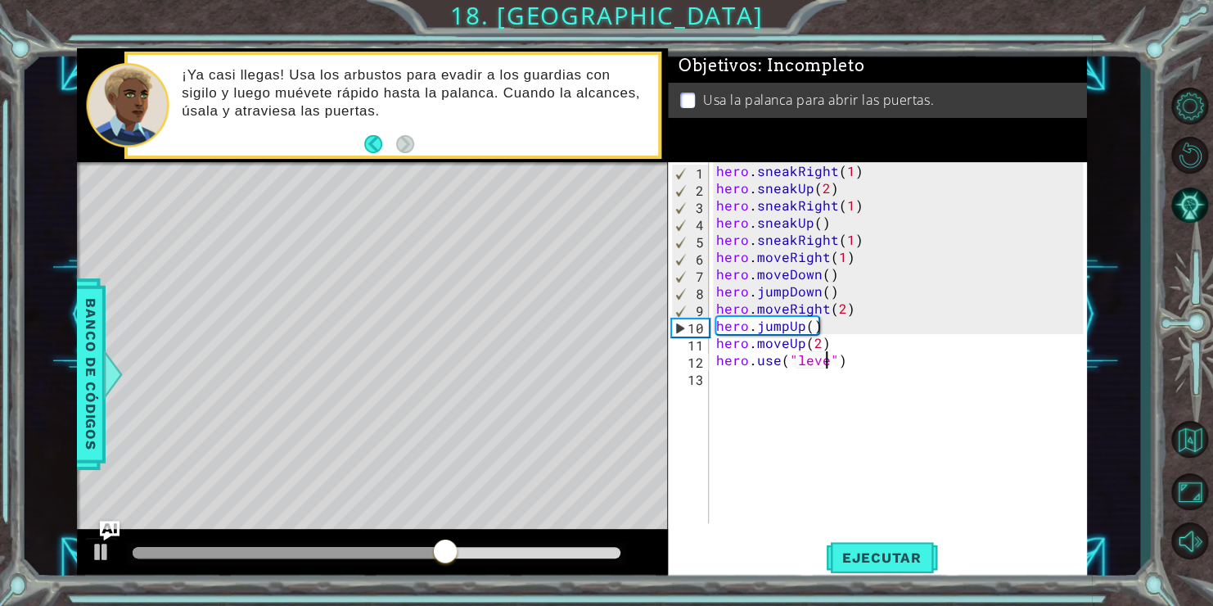
scroll to position [0, 7]
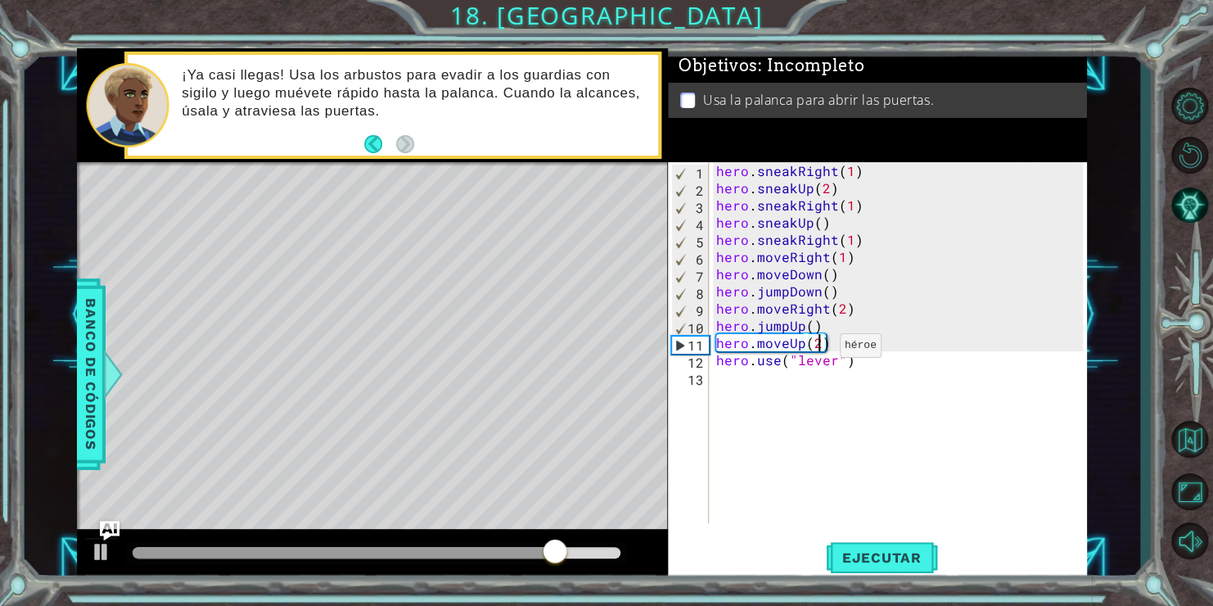
click at [819, 349] on div "hero . sneakRight ( 1 ) hero . sneakUp ( 2 ) hero . sneakRight ( 1 ) hero . sne…" at bounding box center [902, 359] width 379 height 395
type textarea "hero.moveUp(1)"
click at [875, 559] on span "Ejecutar" at bounding box center [882, 557] width 112 height 16
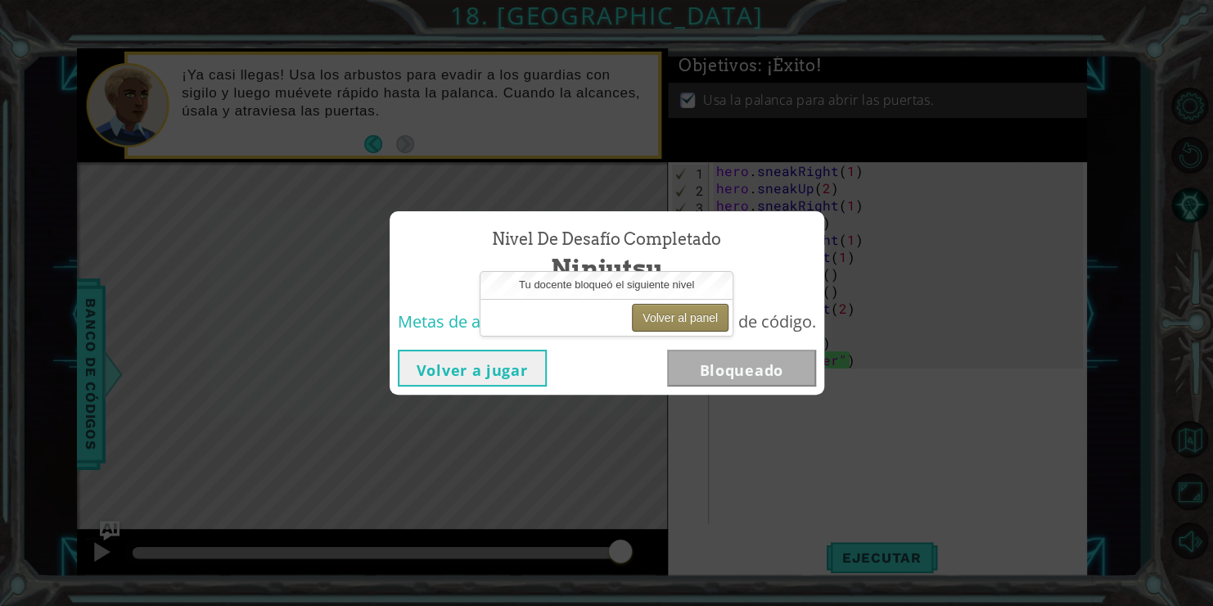
click at [675, 314] on button "Volver al panel" at bounding box center [680, 318] width 97 height 28
click at [463, 376] on button "Volver a jugar" at bounding box center [472, 367] width 149 height 37
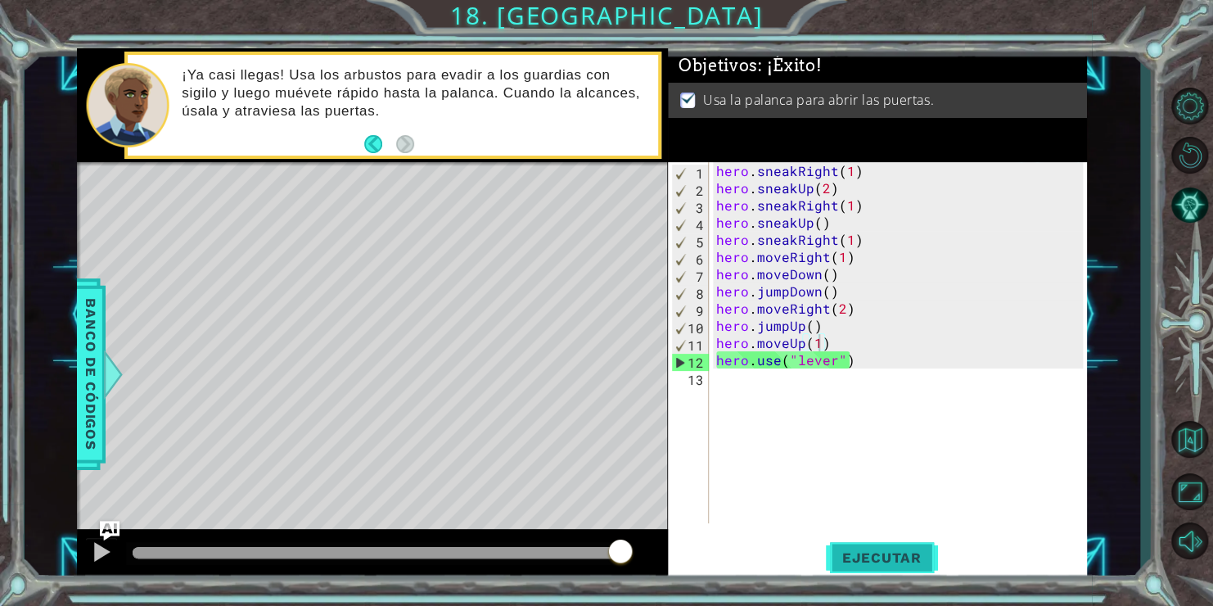
click at [888, 570] on button "Ejecutar" at bounding box center [882, 557] width 112 height 42
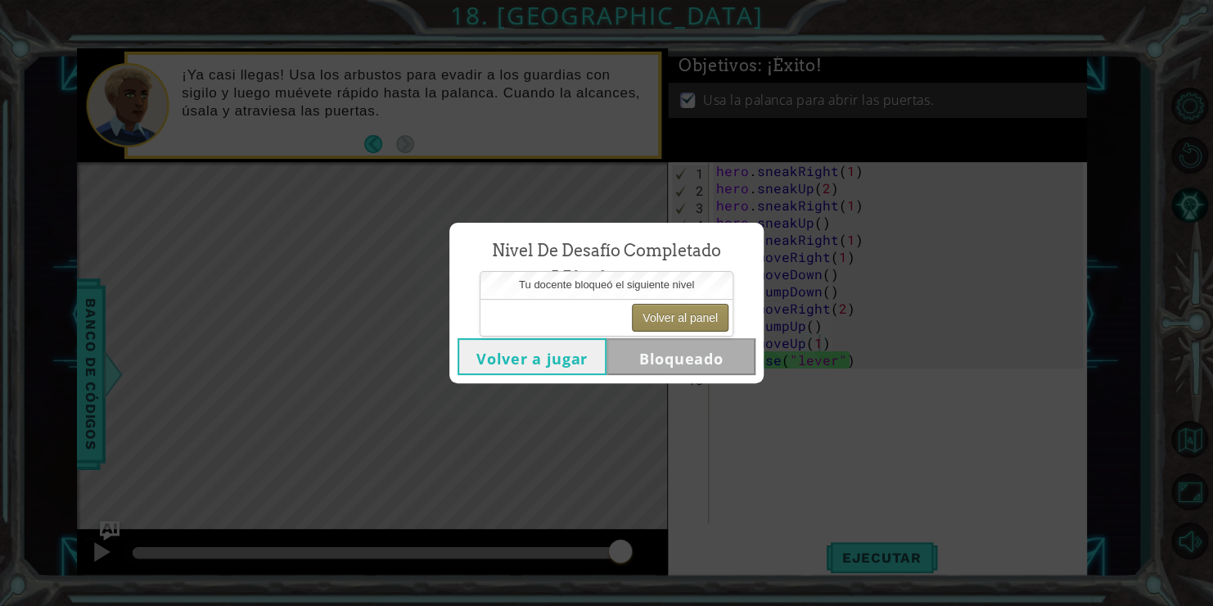
click at [657, 315] on button "Volver al panel" at bounding box center [680, 318] width 97 height 28
click at [659, 315] on button "Volver al panel" at bounding box center [680, 318] width 97 height 28
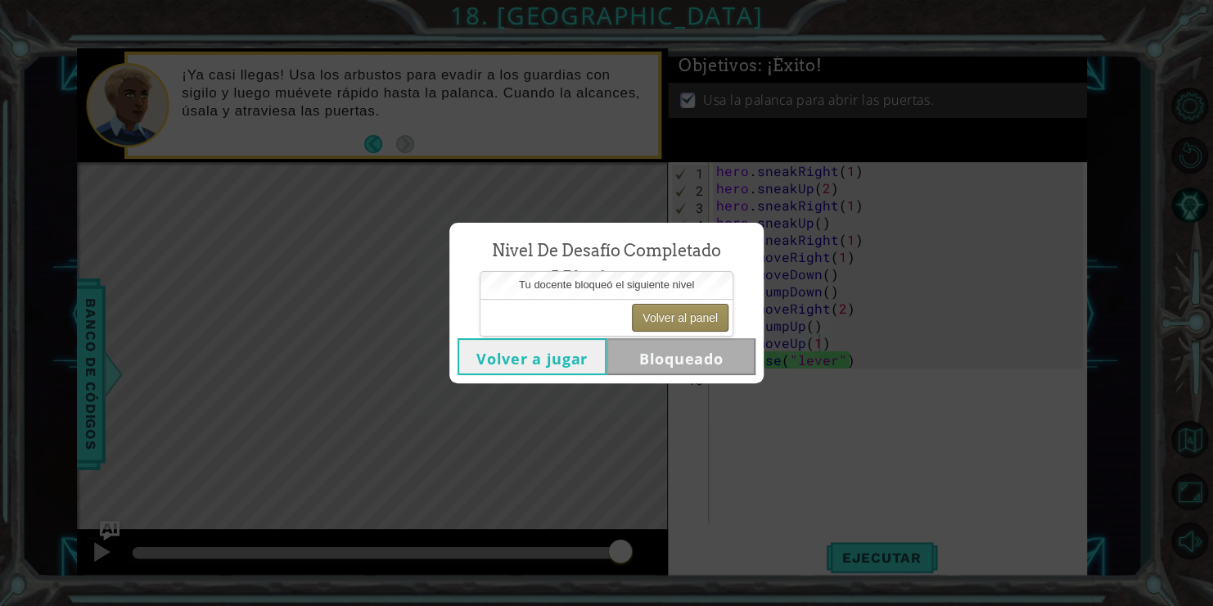
click at [659, 315] on button "Volver al panel" at bounding box center [680, 318] width 97 height 28
click at [660, 316] on button "Volver al panel" at bounding box center [680, 318] width 97 height 28
drag, startPoint x: 656, startPoint y: 311, endPoint x: 653, endPoint y: 326, distance: 15.1
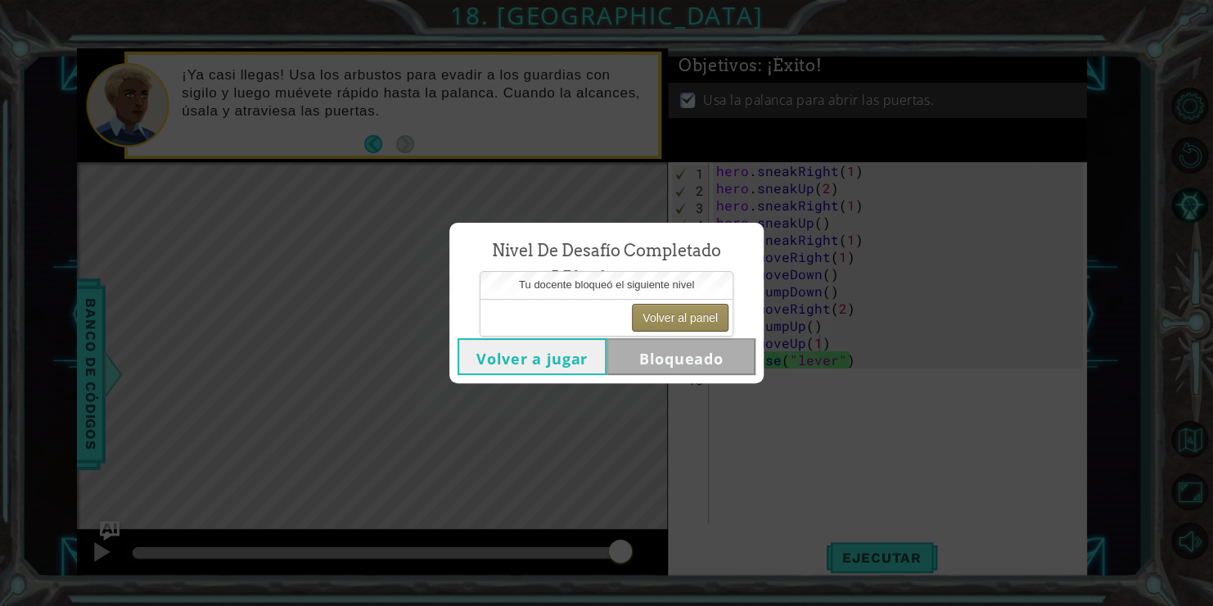
click at [653, 326] on button "Volver al panel" at bounding box center [680, 318] width 97 height 28
click at [639, 325] on button "Volver al panel" at bounding box center [680, 318] width 97 height 28
click at [633, 327] on button "Volver al panel" at bounding box center [680, 318] width 97 height 28
click at [677, 311] on button "Volver al panel" at bounding box center [680, 318] width 97 height 28
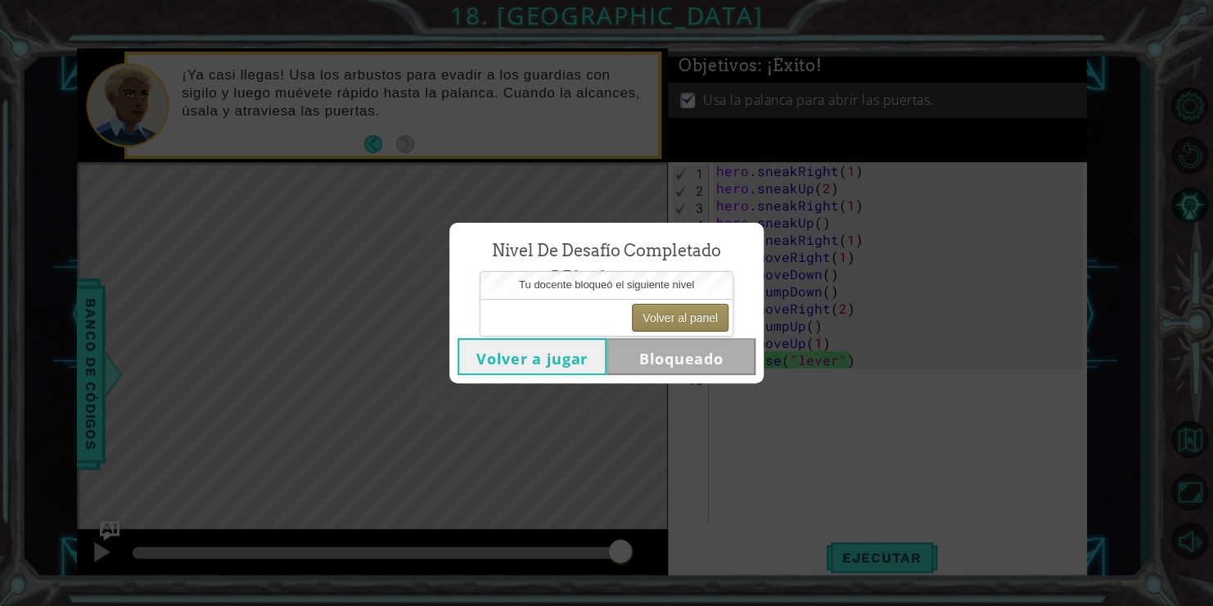
click at [675, 311] on button "Volver al panel" at bounding box center [680, 318] width 97 height 28
click at [676, 311] on button "Volver al panel" at bounding box center [680, 318] width 97 height 28
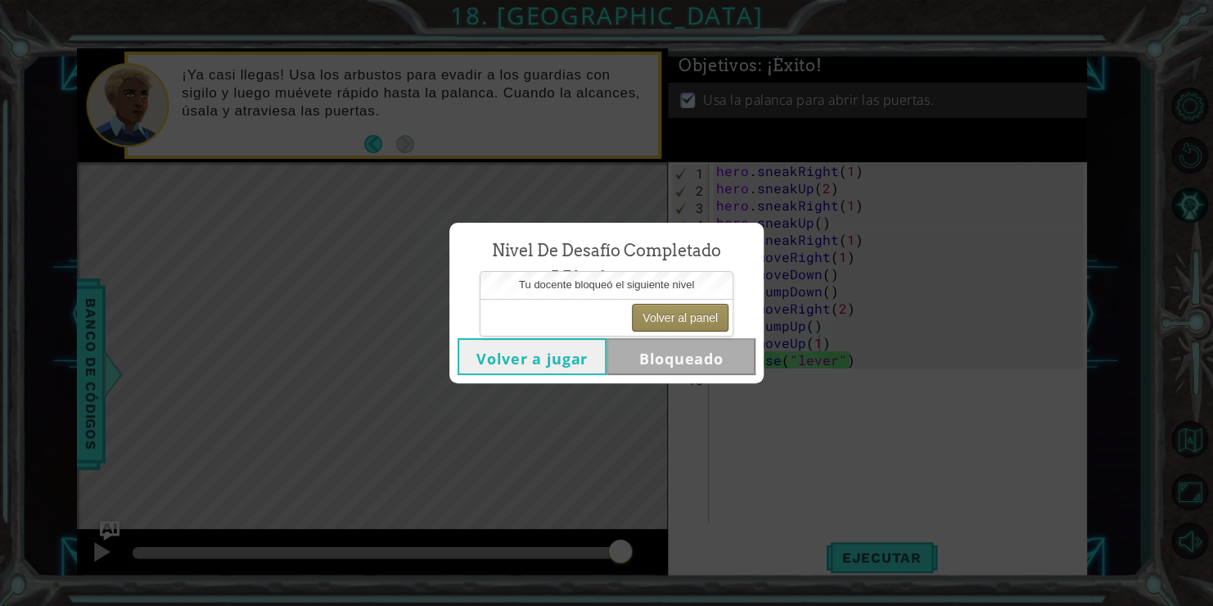
click at [676, 311] on button "Volver al panel" at bounding box center [680, 318] width 97 height 28
drag, startPoint x: 676, startPoint y: 311, endPoint x: 654, endPoint y: 292, distance: 29.0
click at [672, 311] on button "Volver al panel" at bounding box center [680, 318] width 97 height 28
click at [853, 58] on div "Nivel de desafío Completado Ninjutsu Volver a jugar Bloqueado" at bounding box center [606, 303] width 1213 height 606
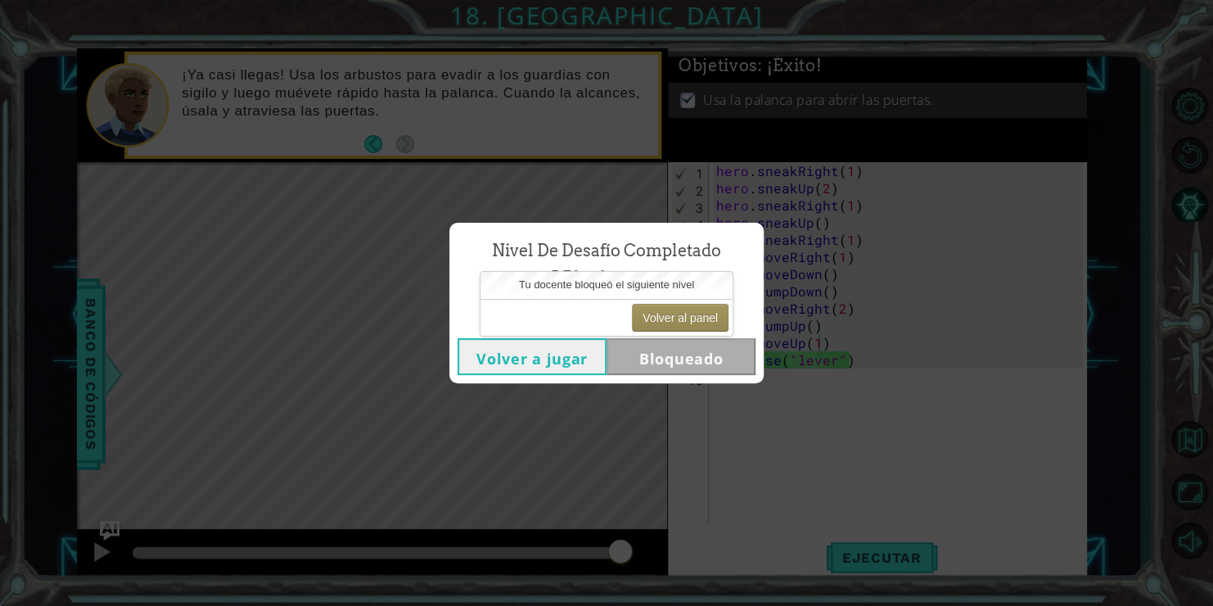
drag, startPoint x: 658, startPoint y: 385, endPoint x: 673, endPoint y: 343, distance: 44.3
click at [659, 385] on div "Nivel de desafío Completado Ninjutsu Volver a jugar Bloqueado" at bounding box center [606, 303] width 1213 height 606
drag, startPoint x: 662, startPoint y: 326, endPoint x: 656, endPoint y: 314, distance: 12.8
click at [658, 317] on button "Volver al panel" at bounding box center [680, 318] width 97 height 28
click at [655, 309] on button "Volver al panel" at bounding box center [680, 318] width 97 height 28
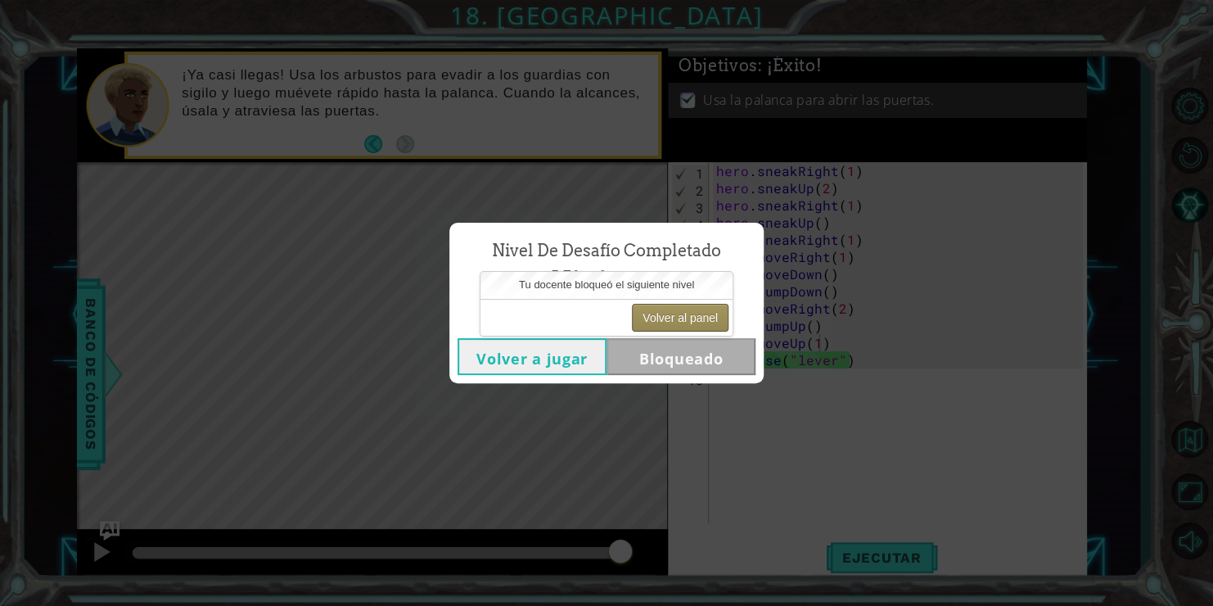
click at [654, 309] on button "Volver al panel" at bounding box center [680, 318] width 97 height 28
drag, startPoint x: 654, startPoint y: 309, endPoint x: 635, endPoint y: 328, distance: 26.6
click at [667, 310] on button "Volver al panel" at bounding box center [680, 318] width 97 height 28
click at [580, 363] on button "Volver a jugar" at bounding box center [531, 356] width 149 height 37
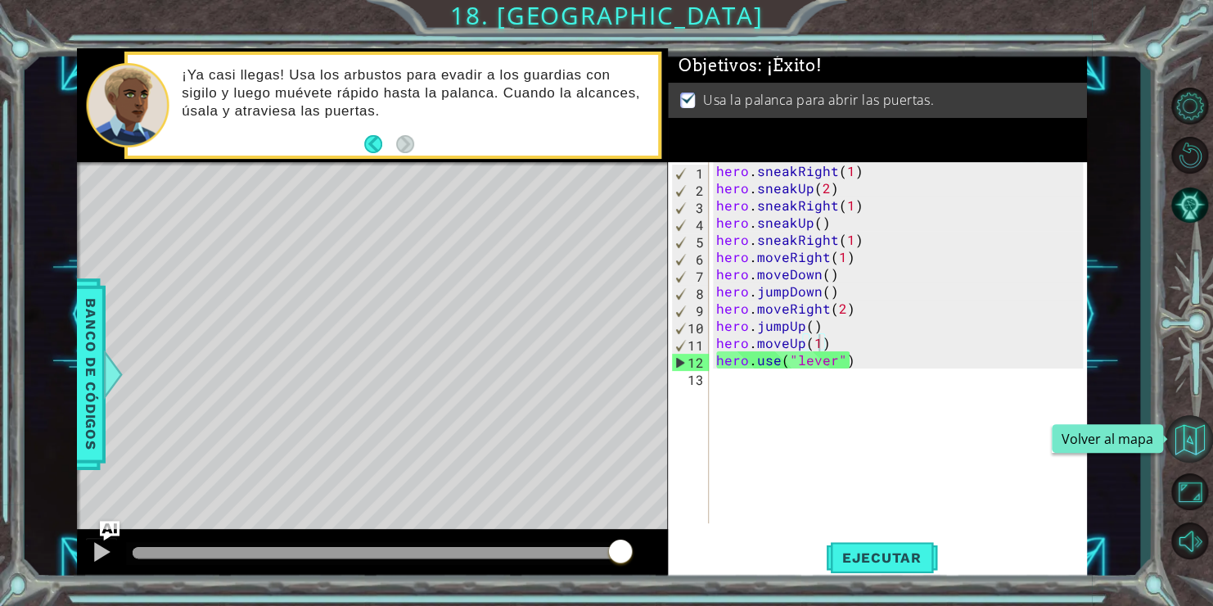
click at [1194, 442] on button "Volver al mapa" at bounding box center [1188, 438] width 47 height 47
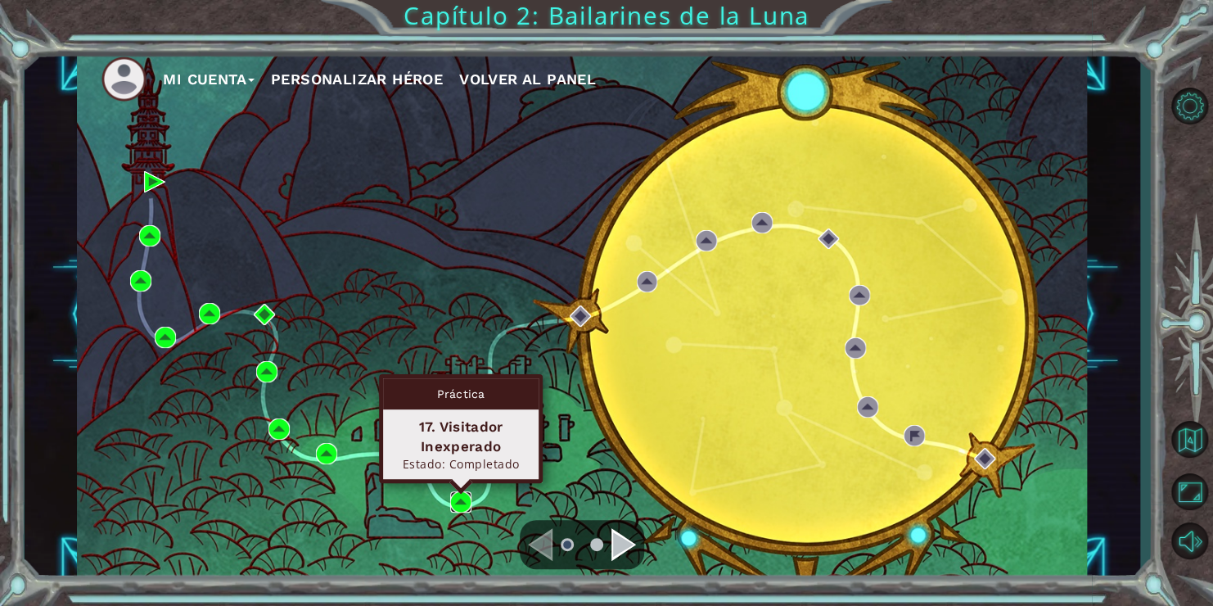
click at [455, 498] on img at bounding box center [460, 501] width 21 height 21
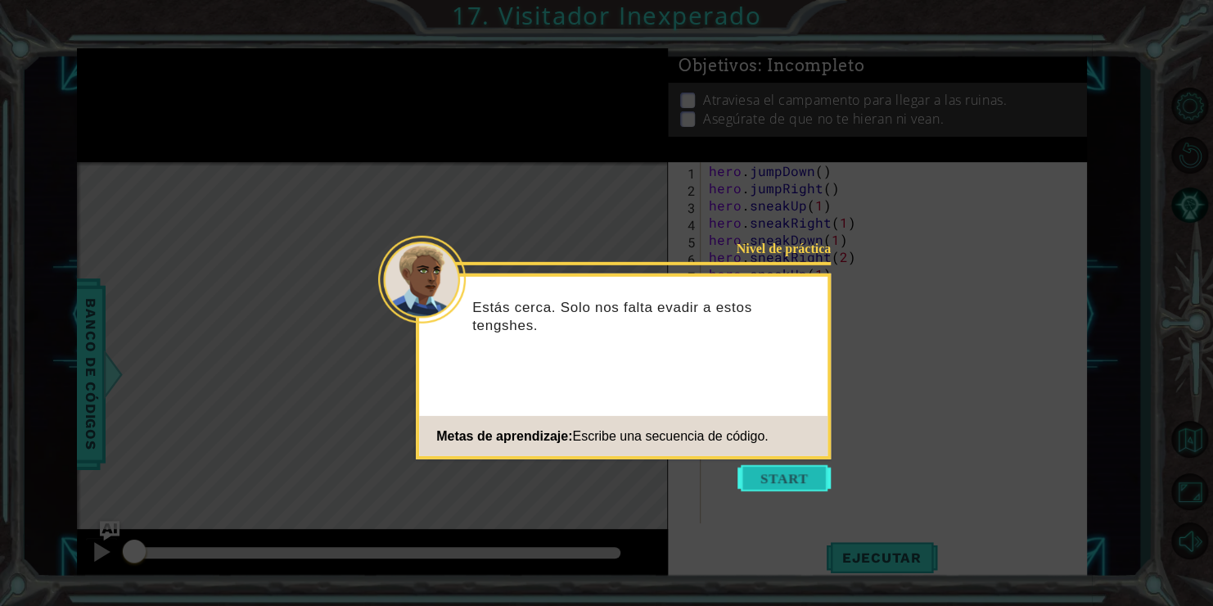
click at [760, 473] on button "Start" at bounding box center [783, 478] width 93 height 26
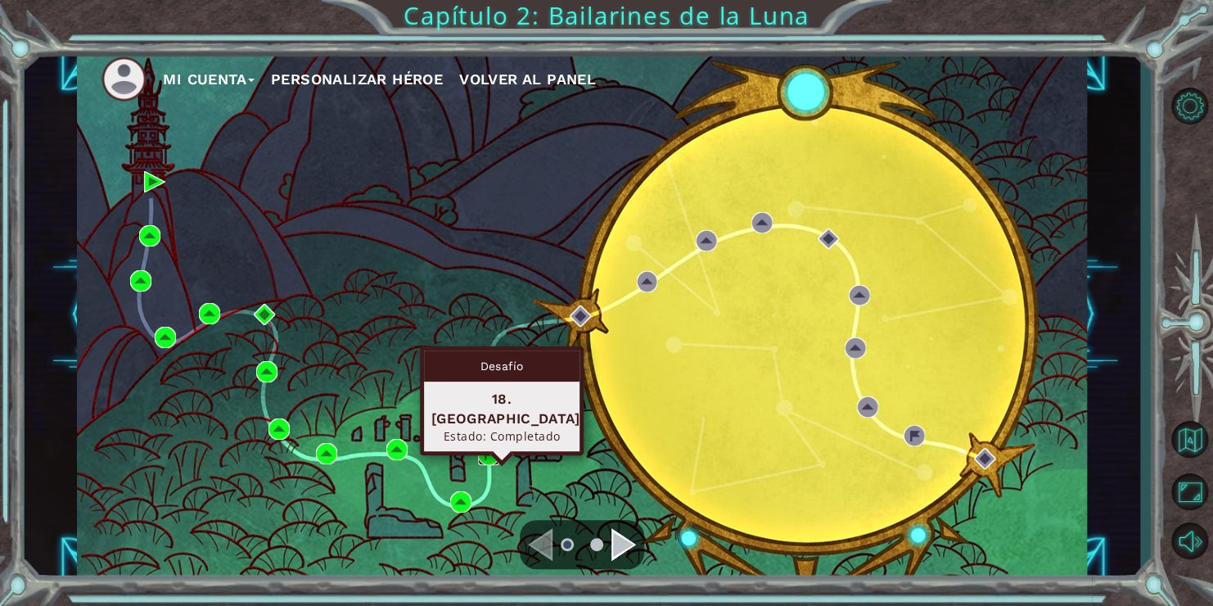
click at [484, 452] on img at bounding box center [488, 454] width 21 height 21
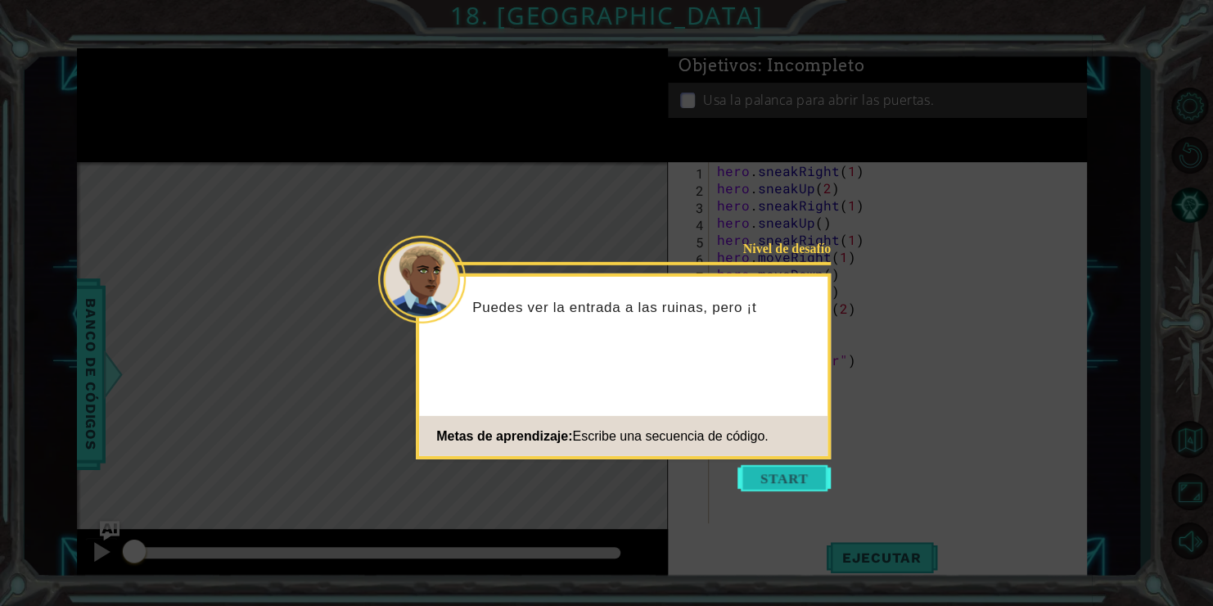
click at [794, 476] on button "Start" at bounding box center [783, 478] width 93 height 26
